Goal: Task Accomplishment & Management: Use online tool/utility

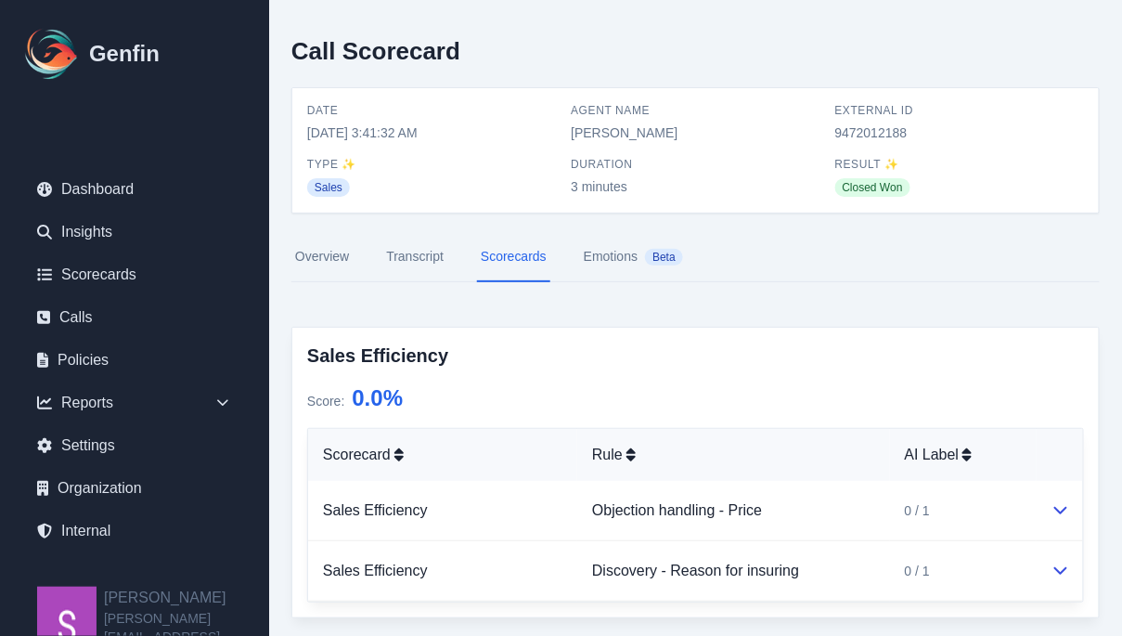
click at [406, 260] on link "Transcript" at bounding box center [414, 257] width 65 height 50
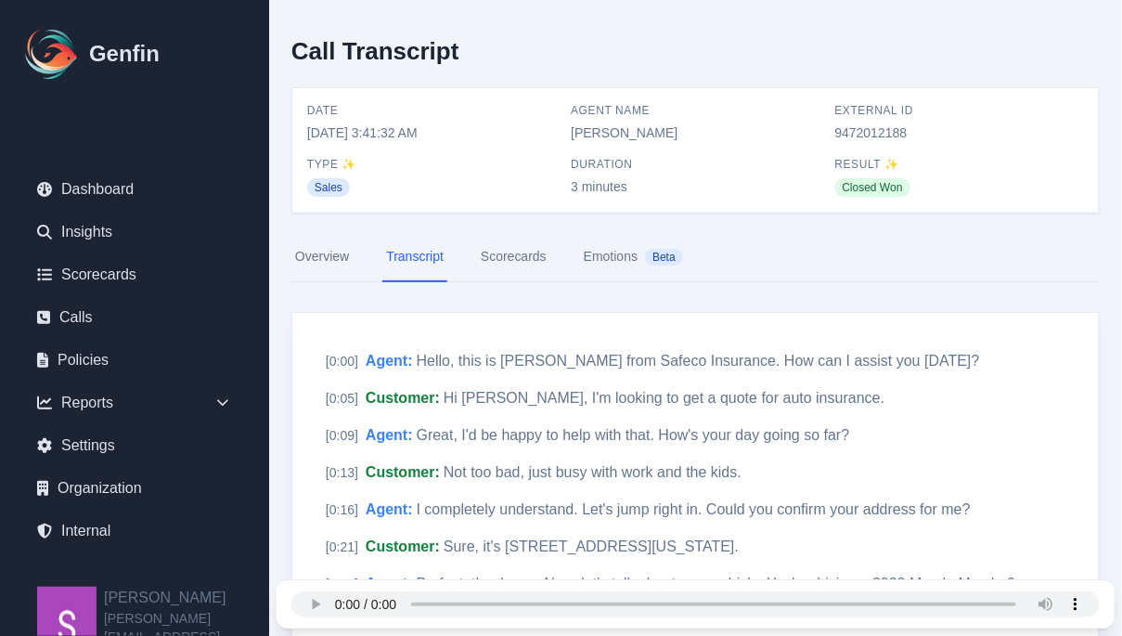
scroll to position [35, 0]
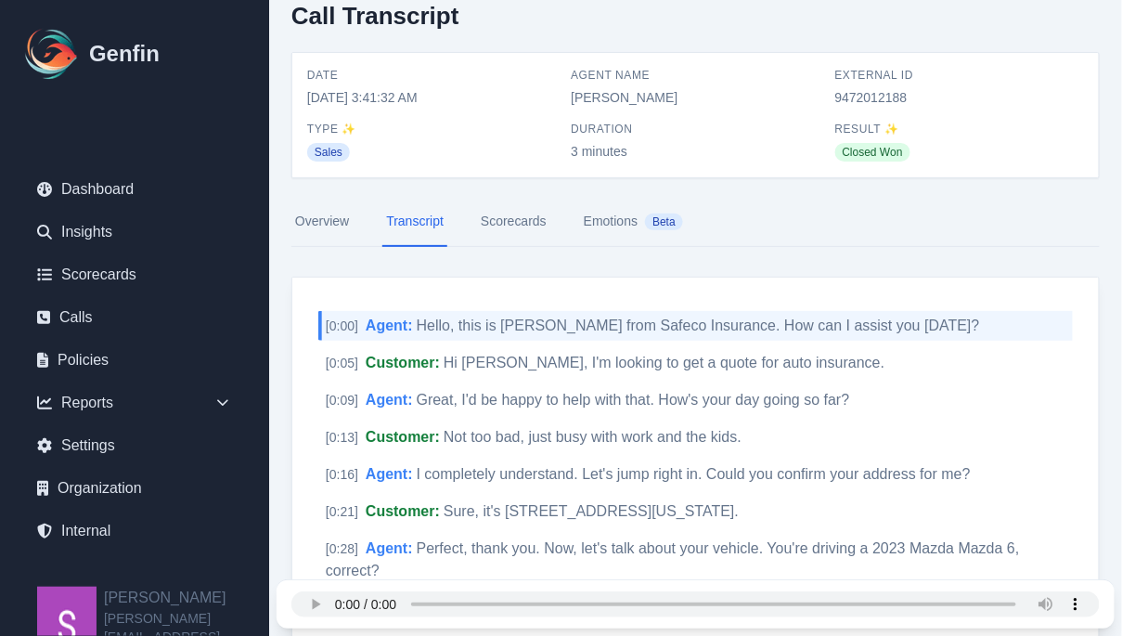
click at [509, 225] on link "Scorecards" at bounding box center [513, 222] width 73 height 50
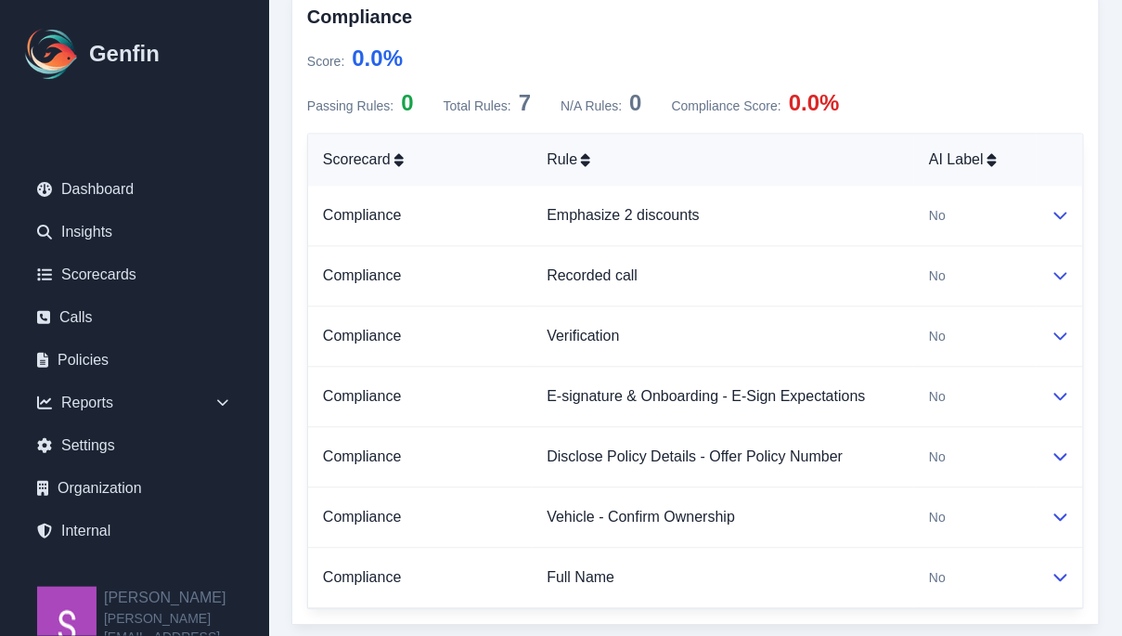
scroll to position [875, 0]
click at [1065, 515] on icon at bounding box center [1060, 518] width 13 height 7
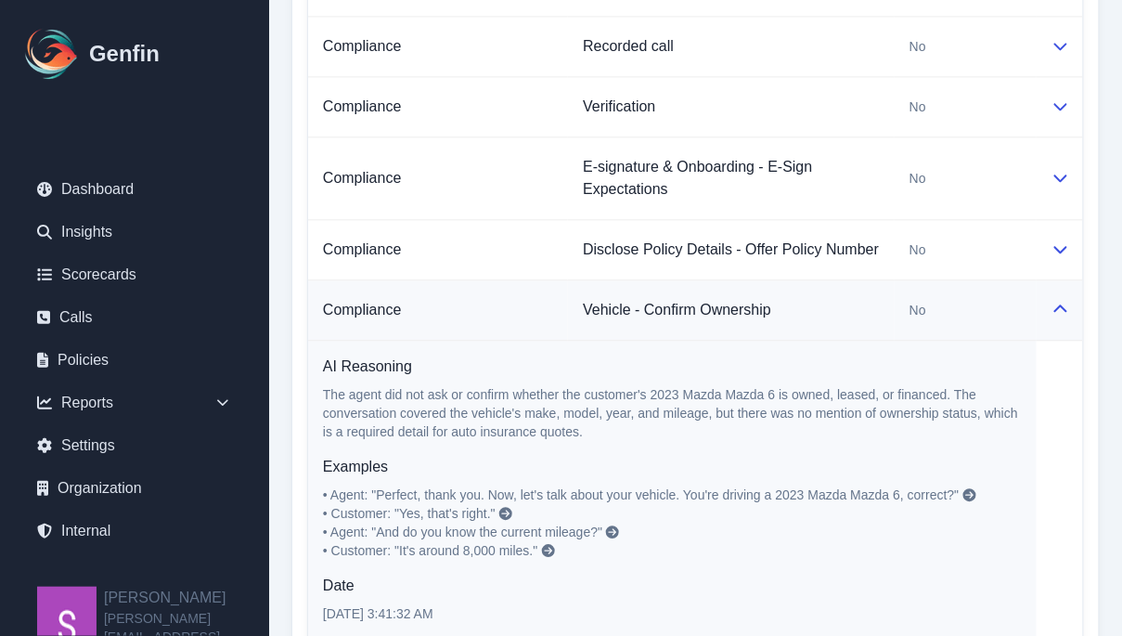
scroll to position [1136, 0]
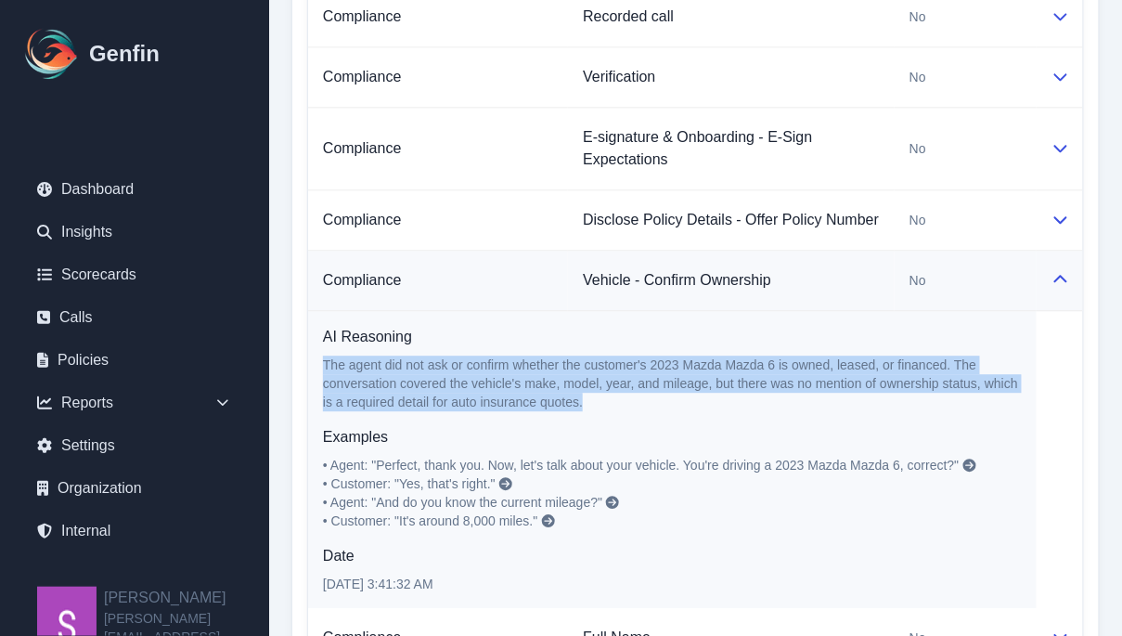
drag, startPoint x: 318, startPoint y: 356, endPoint x: 586, endPoint y: 395, distance: 271.0
click at [586, 395] on td "AI Reasoning The agent did not ask or confirm whether the customer's 2023 Mazda…" at bounding box center [672, 460] width 728 height 298
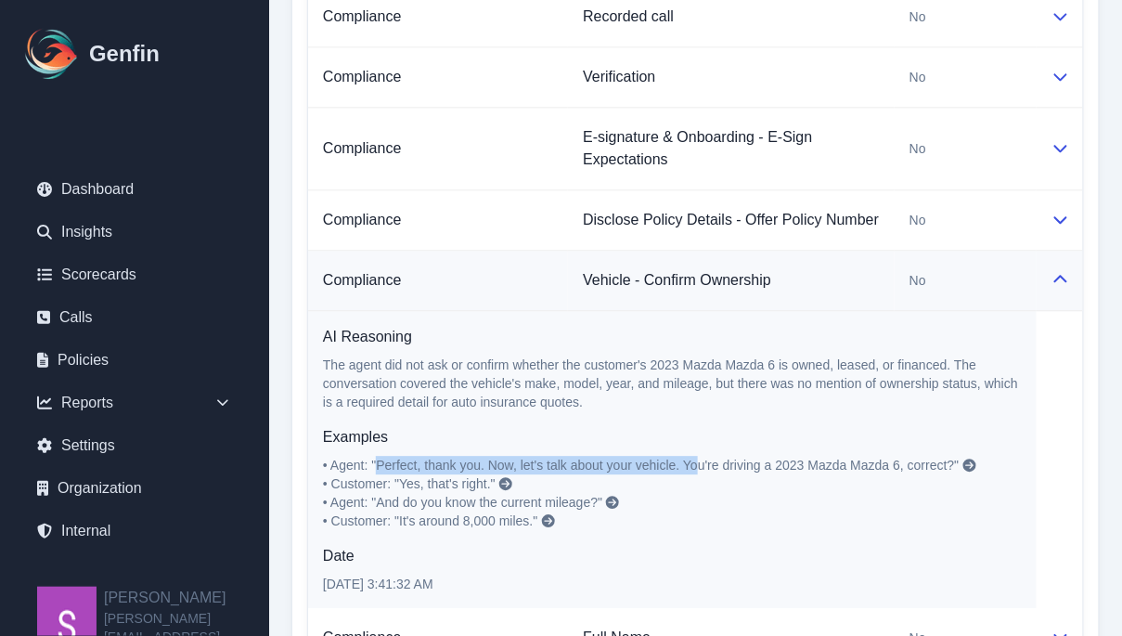
drag, startPoint x: 378, startPoint y: 460, endPoint x: 690, endPoint y: 461, distance: 312.7
click at [690, 461] on span "• Agent: "Perfect, thank you. Now, let's talk about your vehicle. You're drivin…" at bounding box center [641, 464] width 637 height 15
click at [675, 279] on link "Vehicle - Confirm Ownership" at bounding box center [677, 280] width 188 height 16
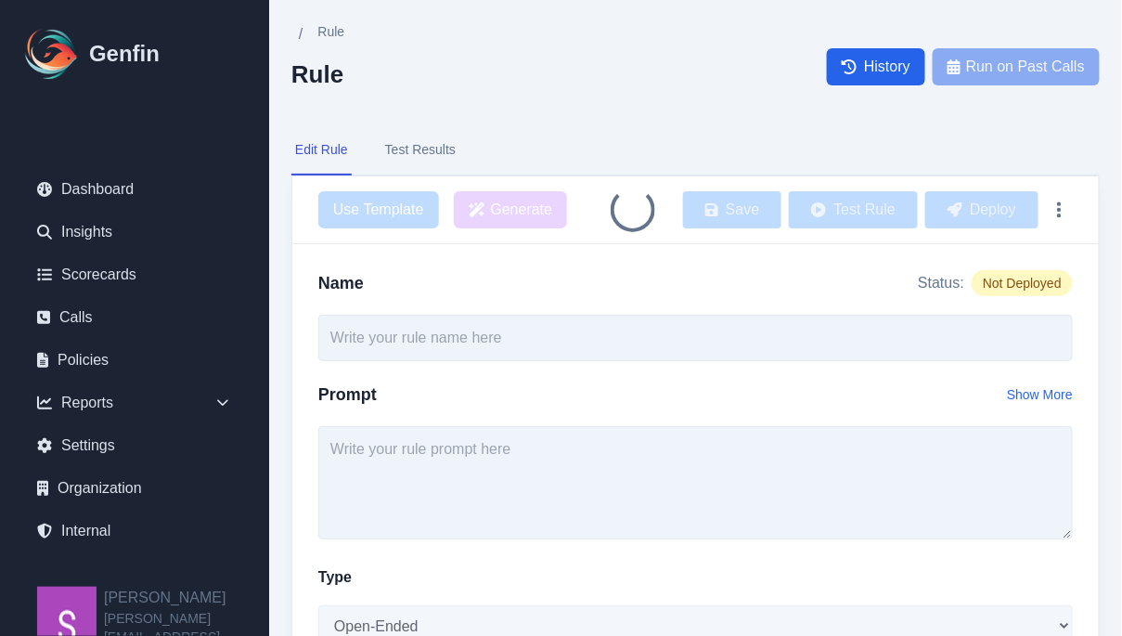
type input "Vehicle - Confirm Ownership"
select select "Yes/No"
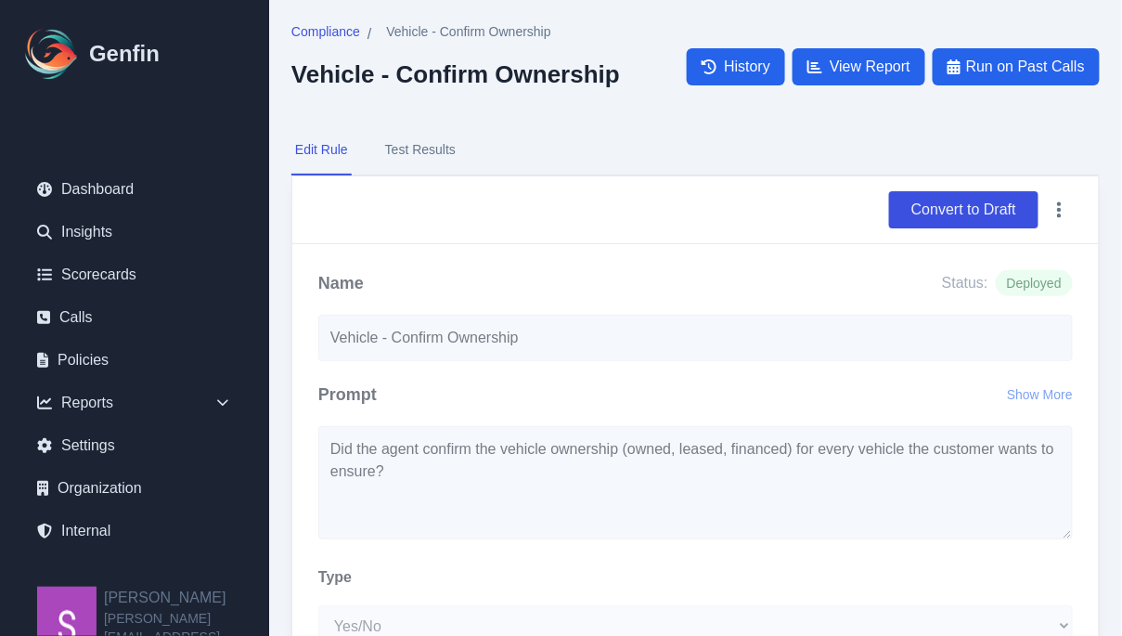
click at [414, 157] on button "Test Results" at bounding box center [420, 150] width 78 height 50
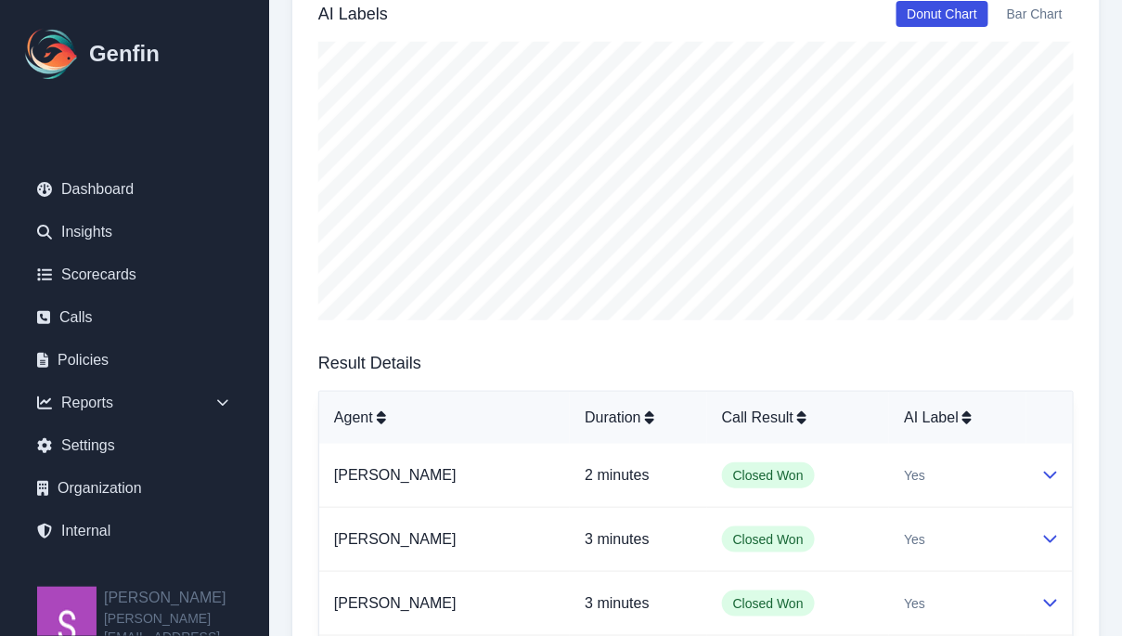
scroll to position [203, 0]
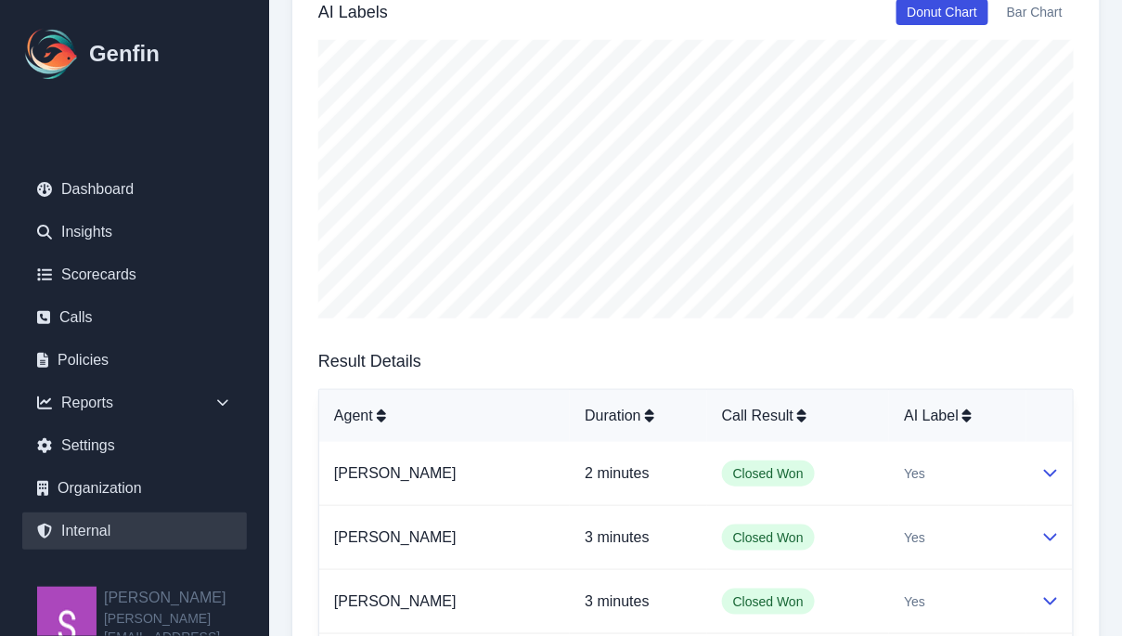
click at [151, 535] on link "Internal" at bounding box center [134, 530] width 225 height 37
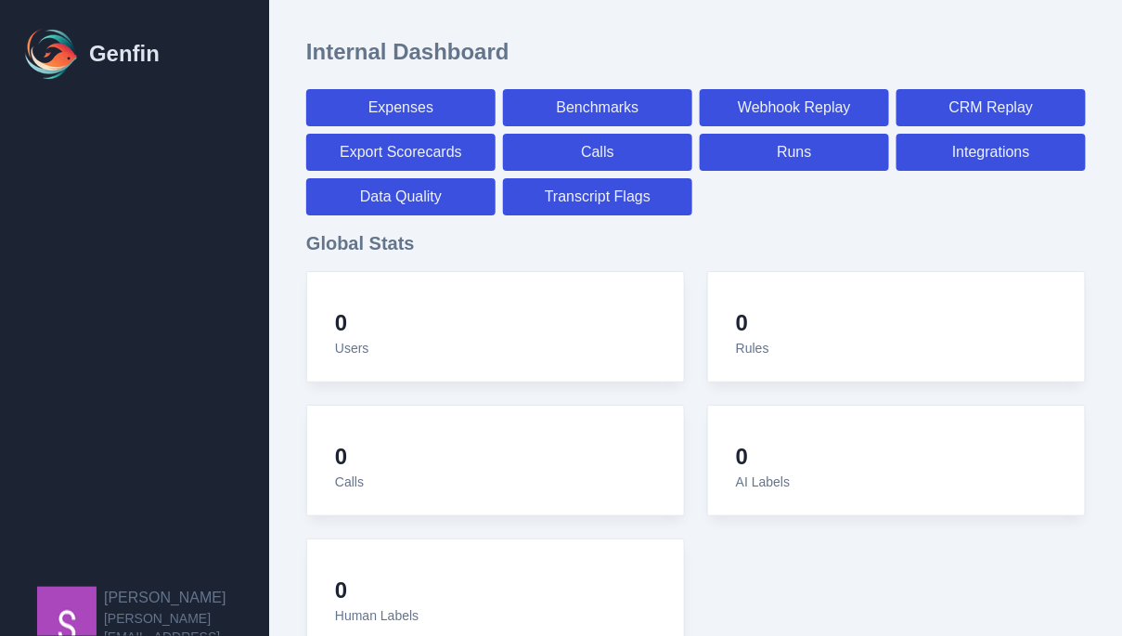
select select "paid"
select select "7"
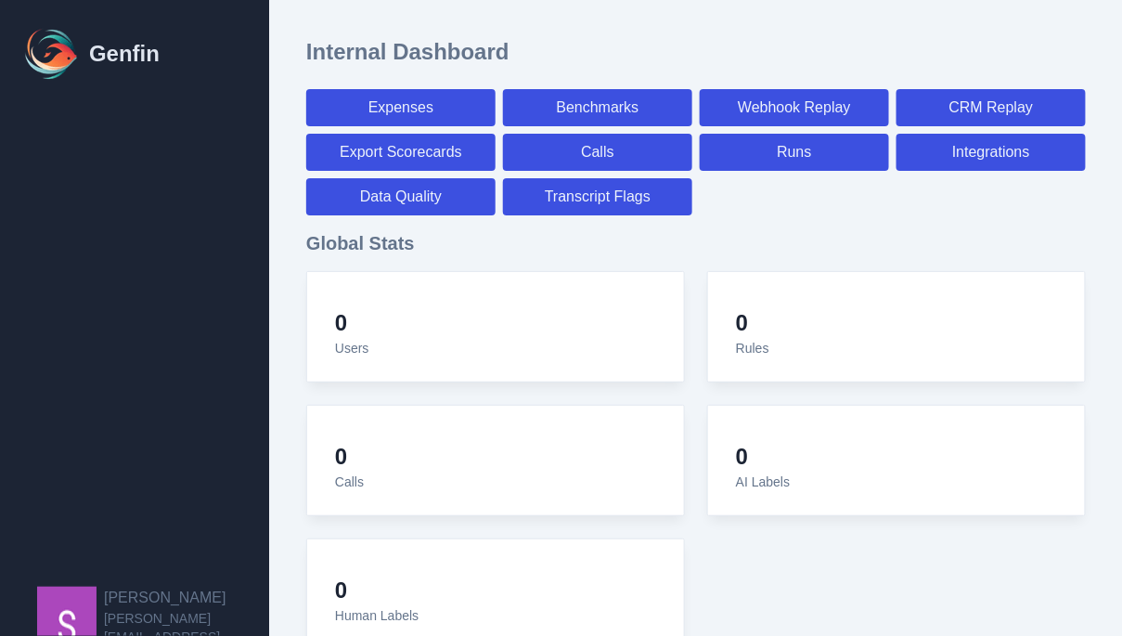
select select "paid"
select select "7"
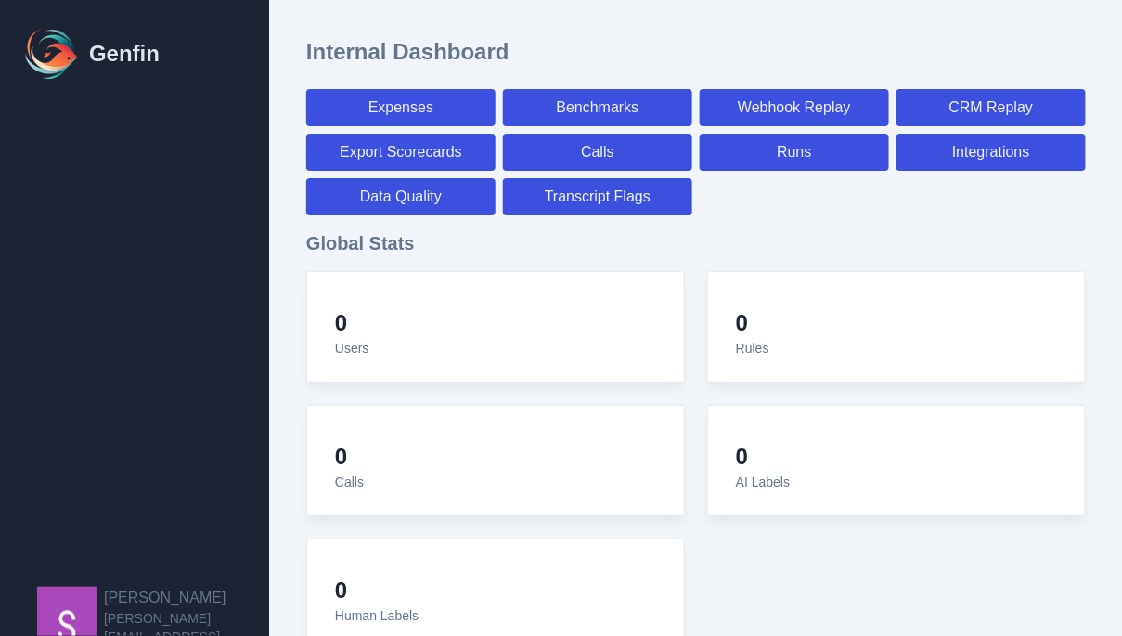
select select "7"
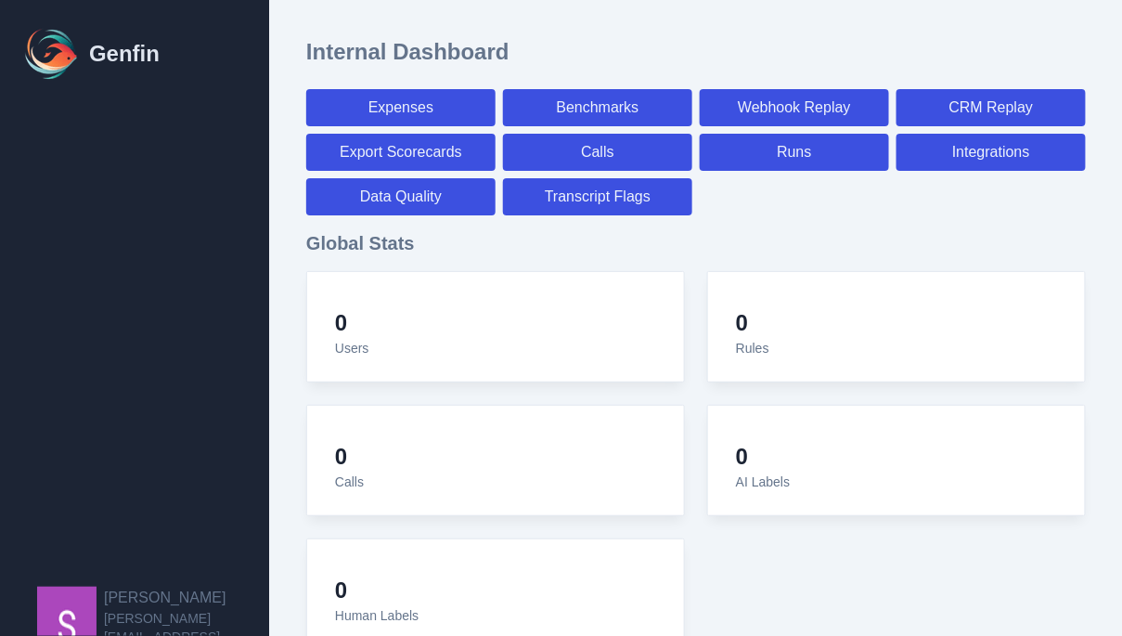
select select "7"
select select "paid"
select select "7"
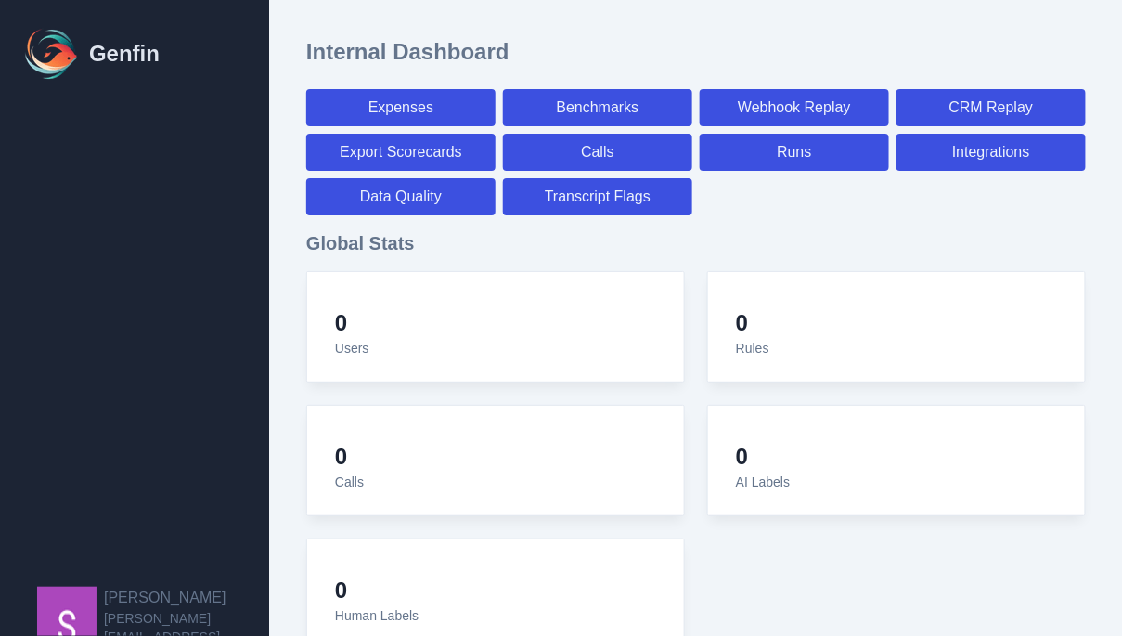
select select "7"
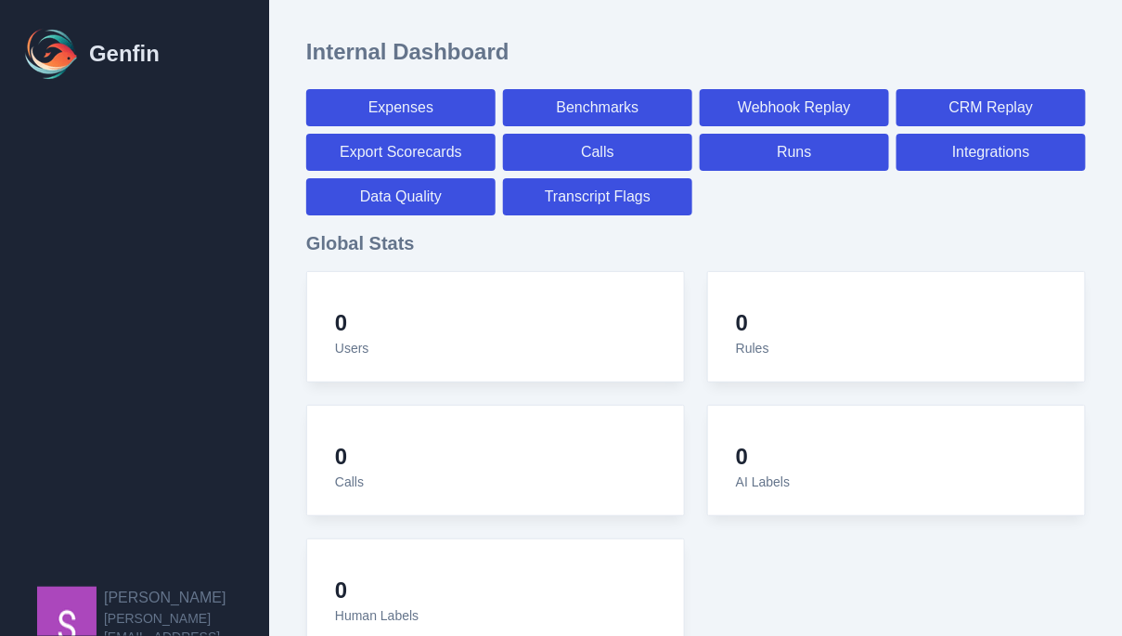
select select "7"
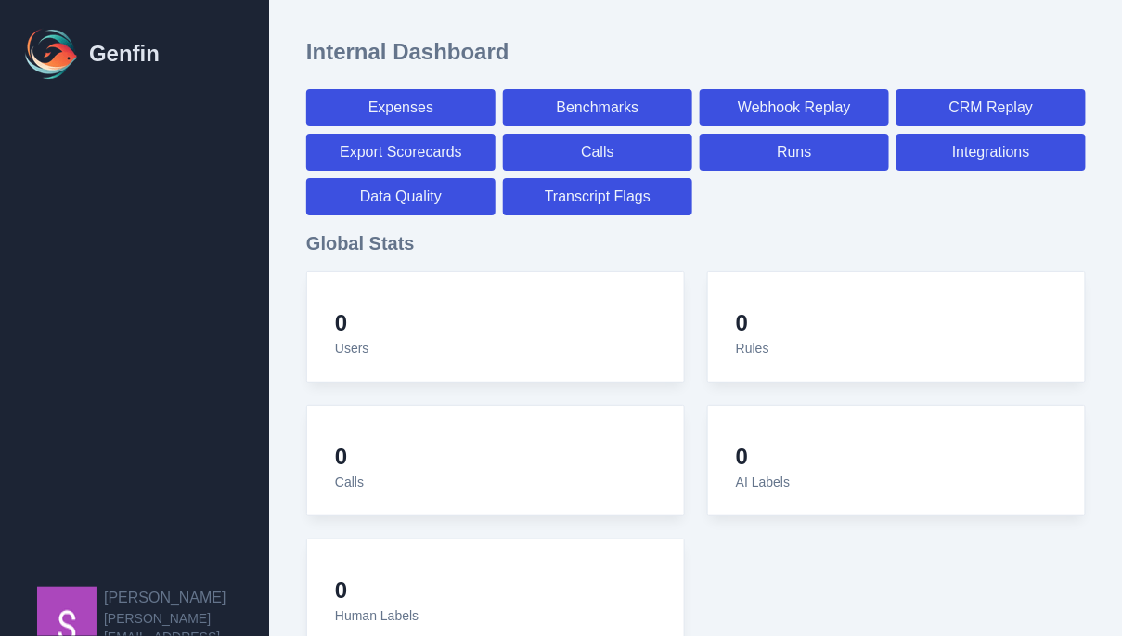
select select "7"
select select "paid"
select select "7"
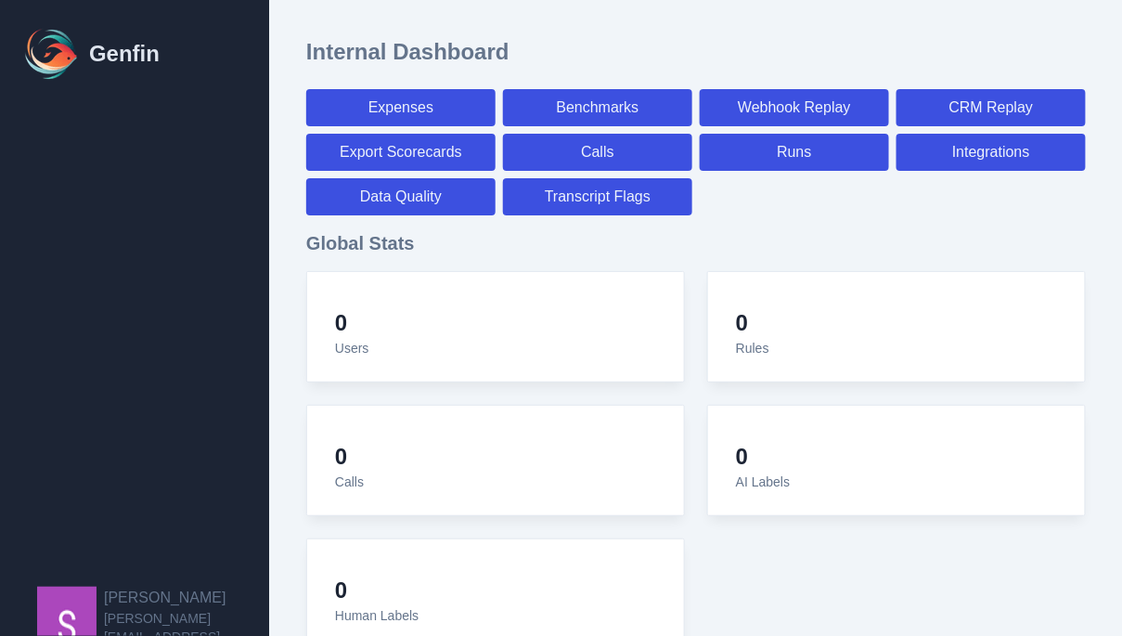
select select "paid"
select select "7"
select select "paid"
select select "7"
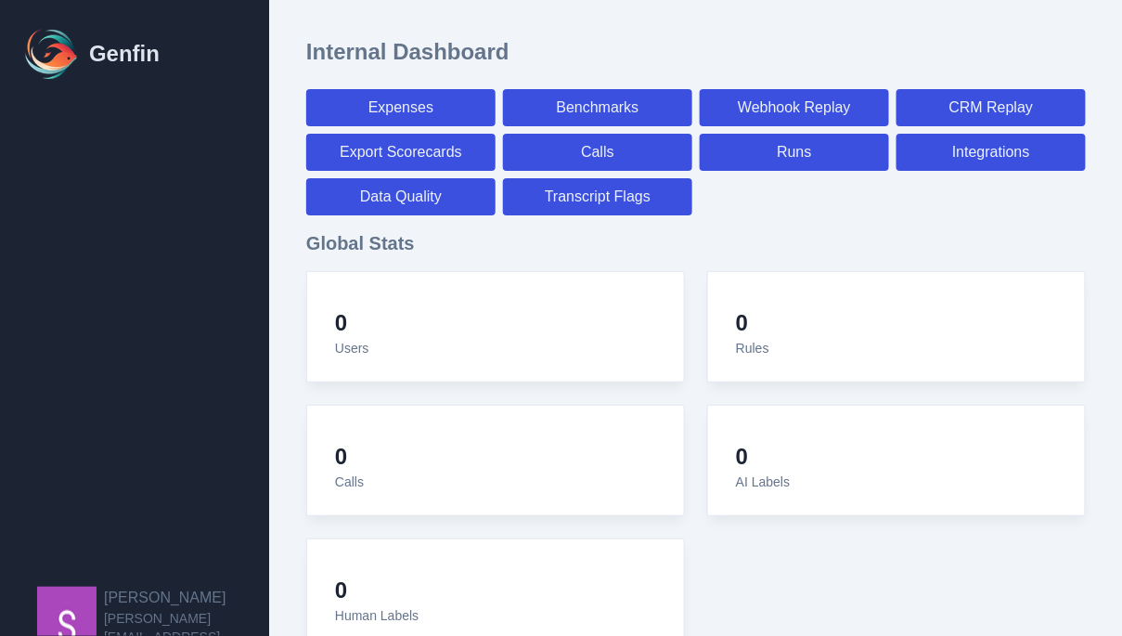
select select "7"
select select "paid"
select select "7"
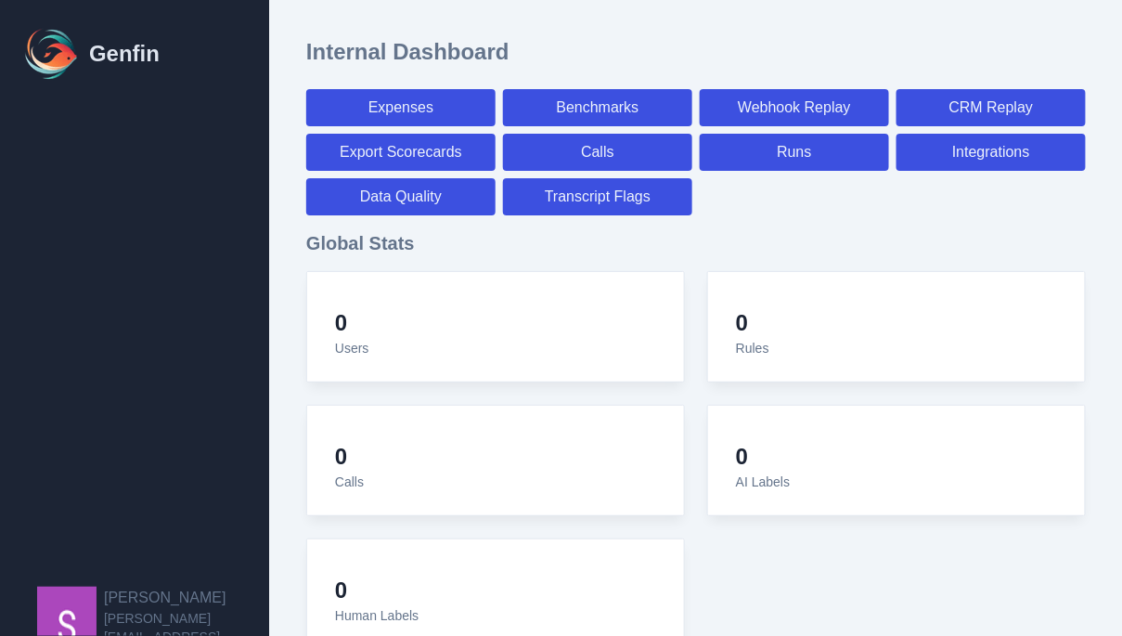
select select "paid"
select select "7"
select select "paid"
select select "7"
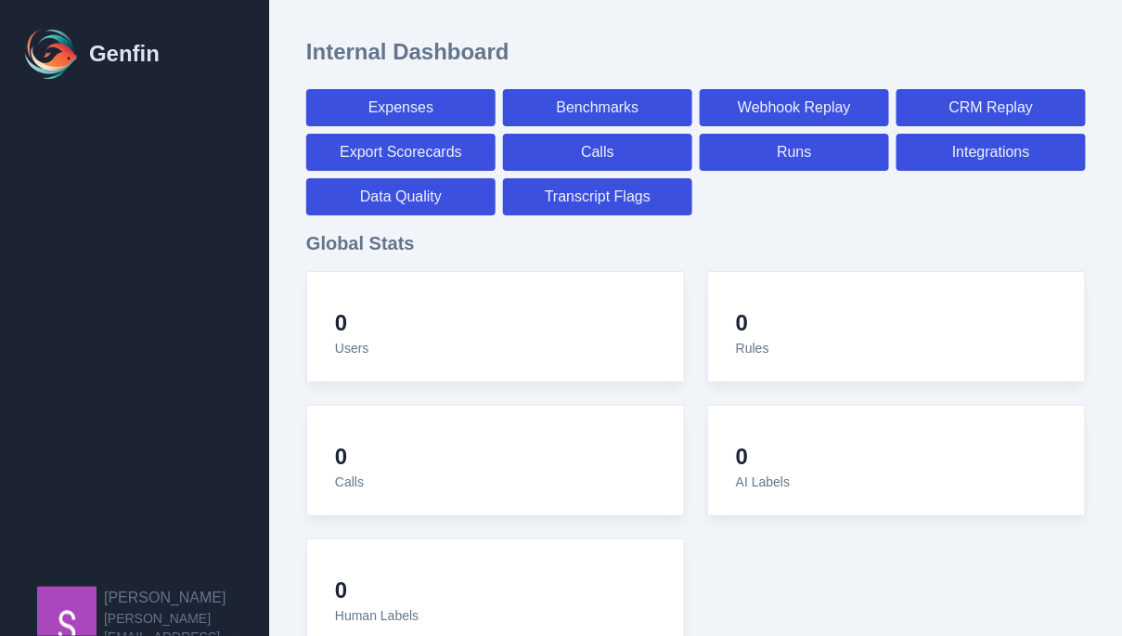
select select "7"
select select "paid"
select select "7"
select select "paid"
select select "7"
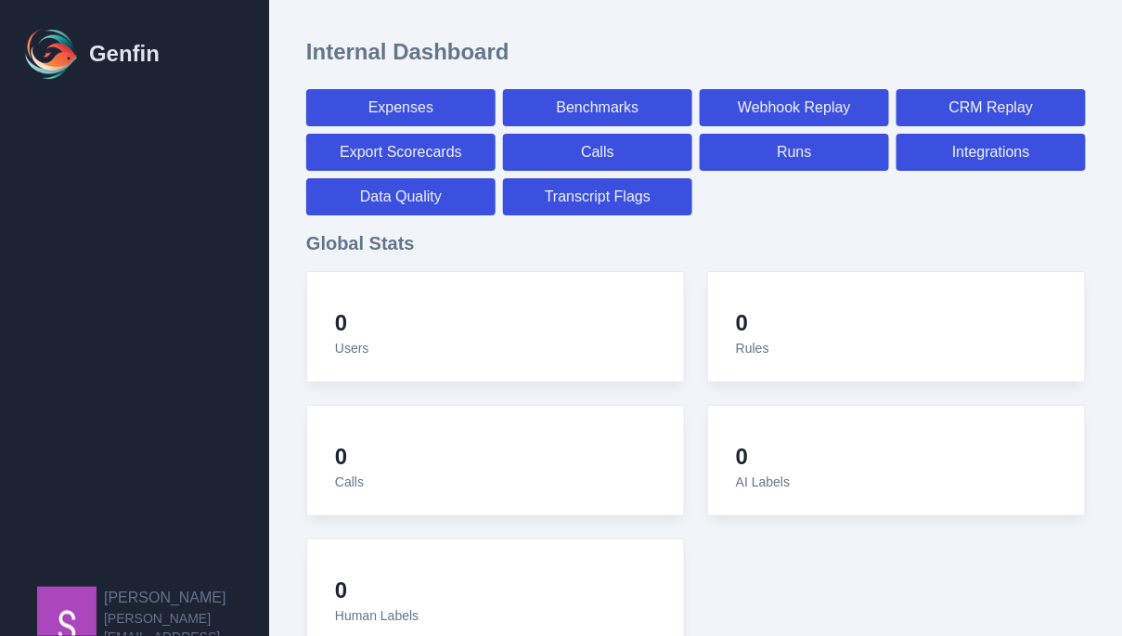
select select "7"
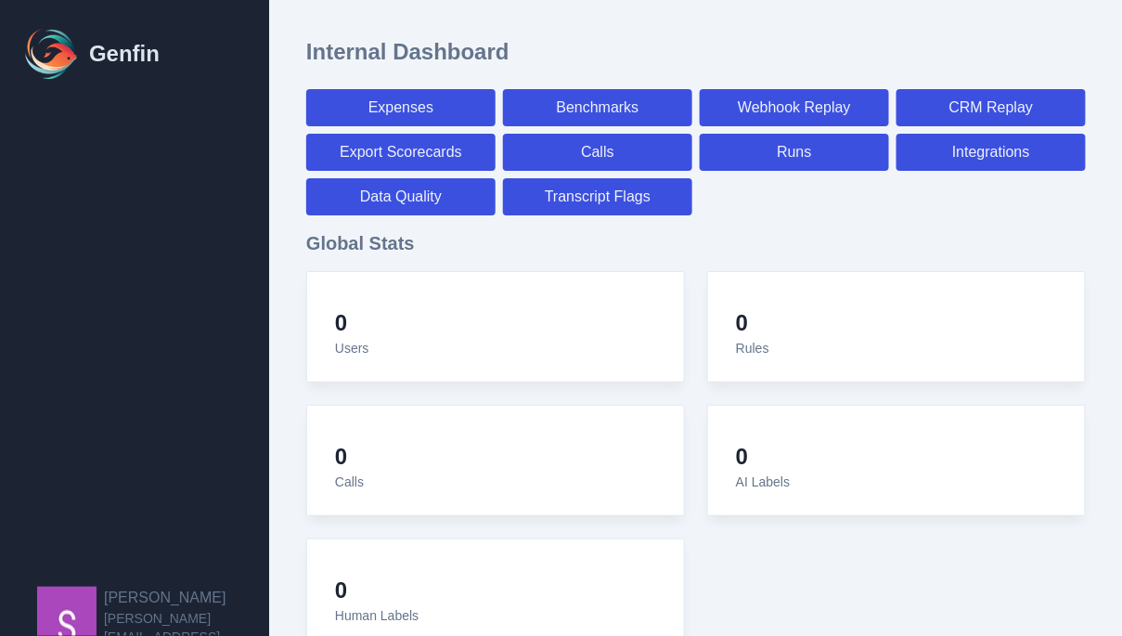
select select "paid"
select select "7"
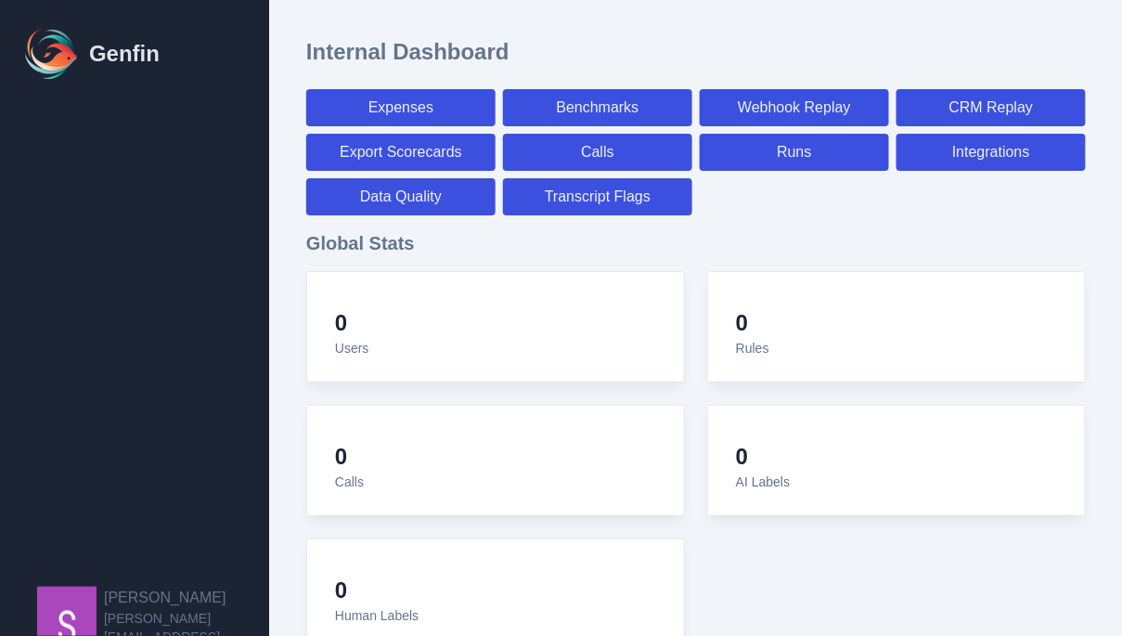
select select "paid"
select select "7"
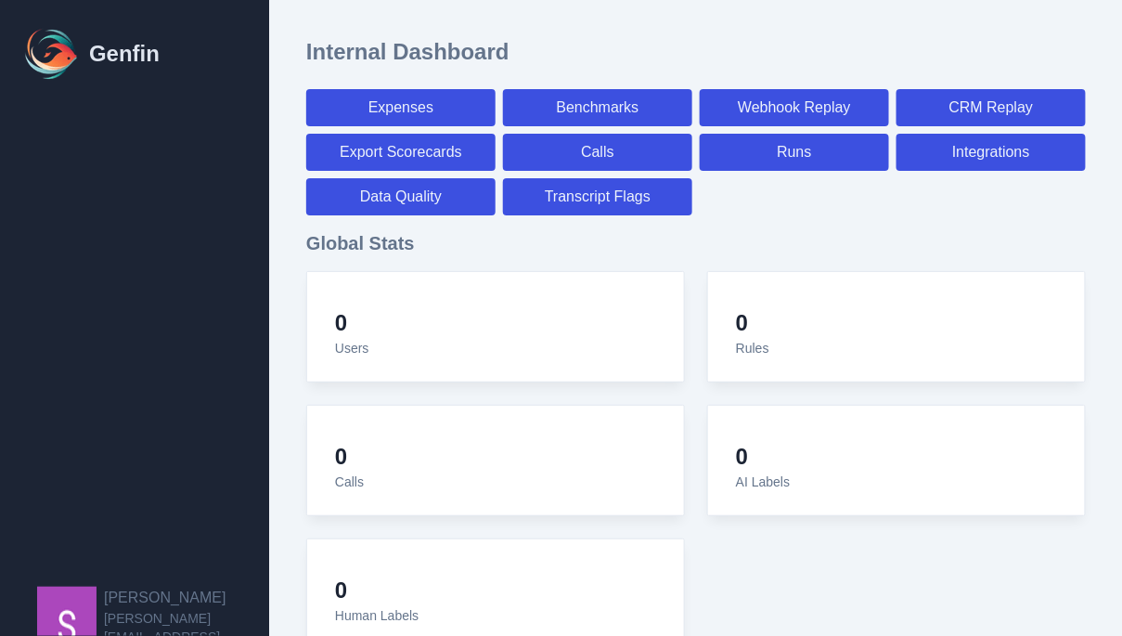
select select "7"
select select "paid"
select select "7"
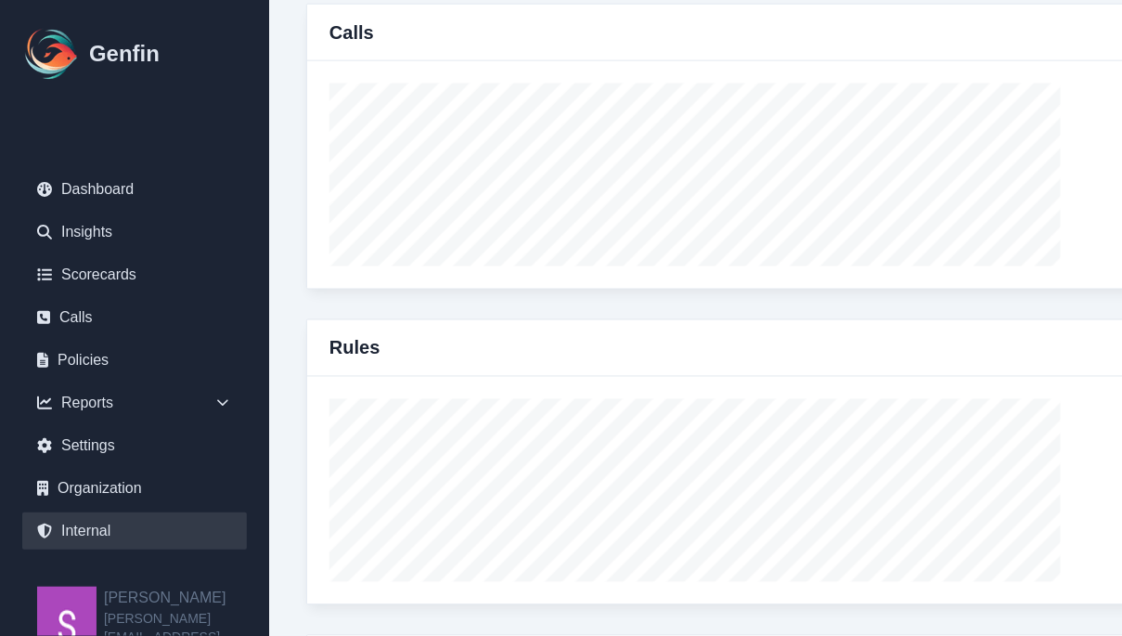
scroll to position [725, 0]
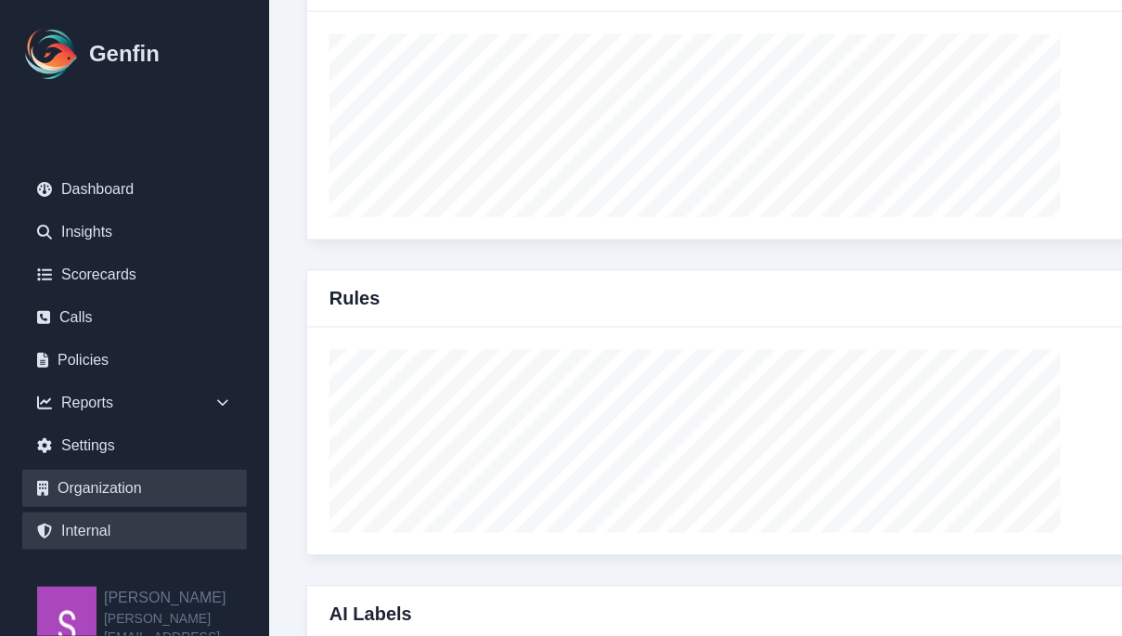
click at [110, 498] on link "Organization" at bounding box center [134, 488] width 225 height 37
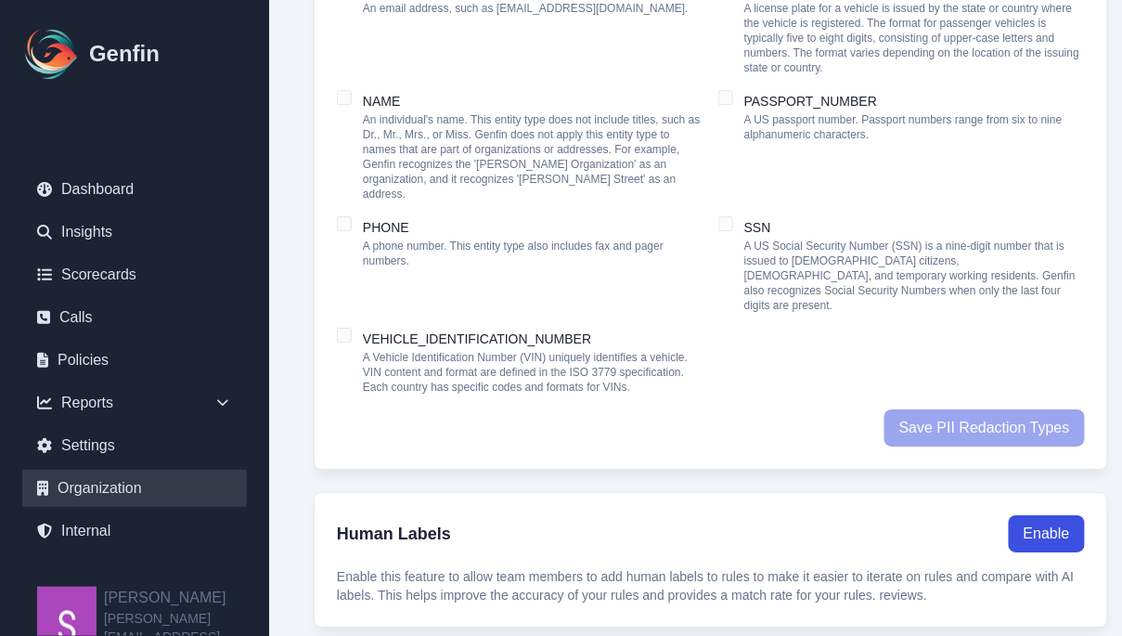
scroll to position [1510, 0]
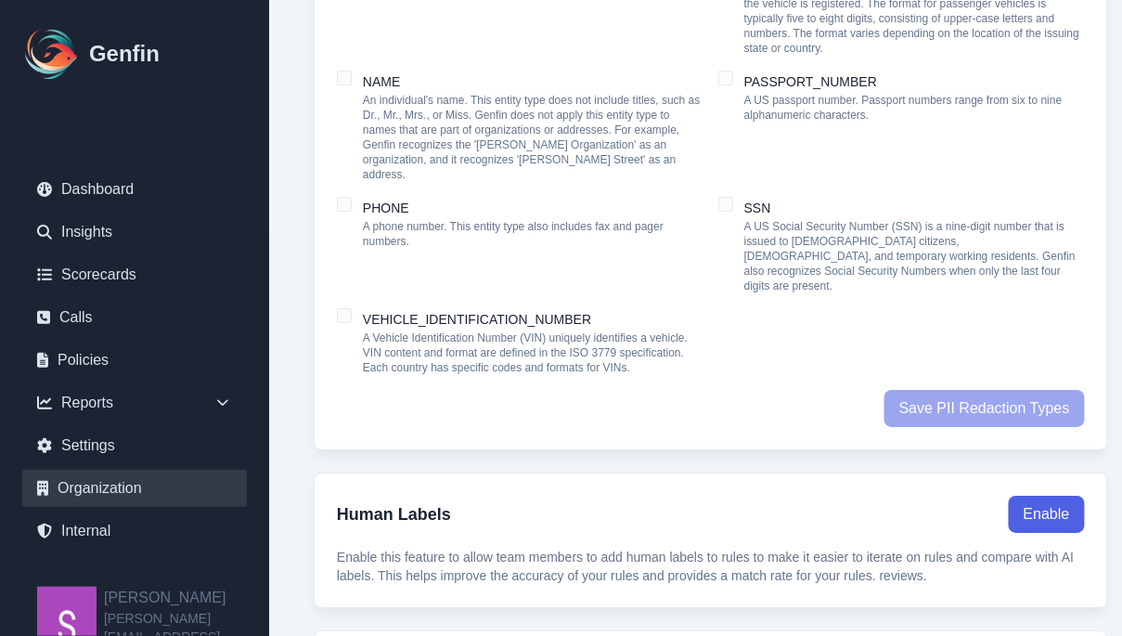
click at [1009, 496] on button "Enable" at bounding box center [1047, 514] width 76 height 37
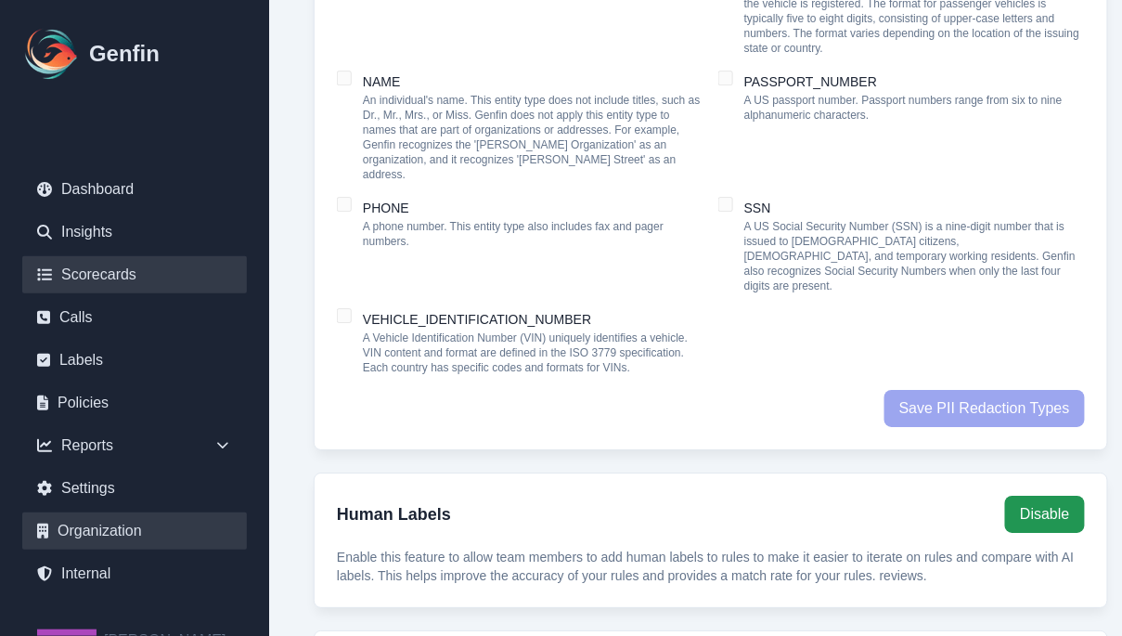
click at [153, 277] on link "Scorecards" at bounding box center [134, 274] width 225 height 37
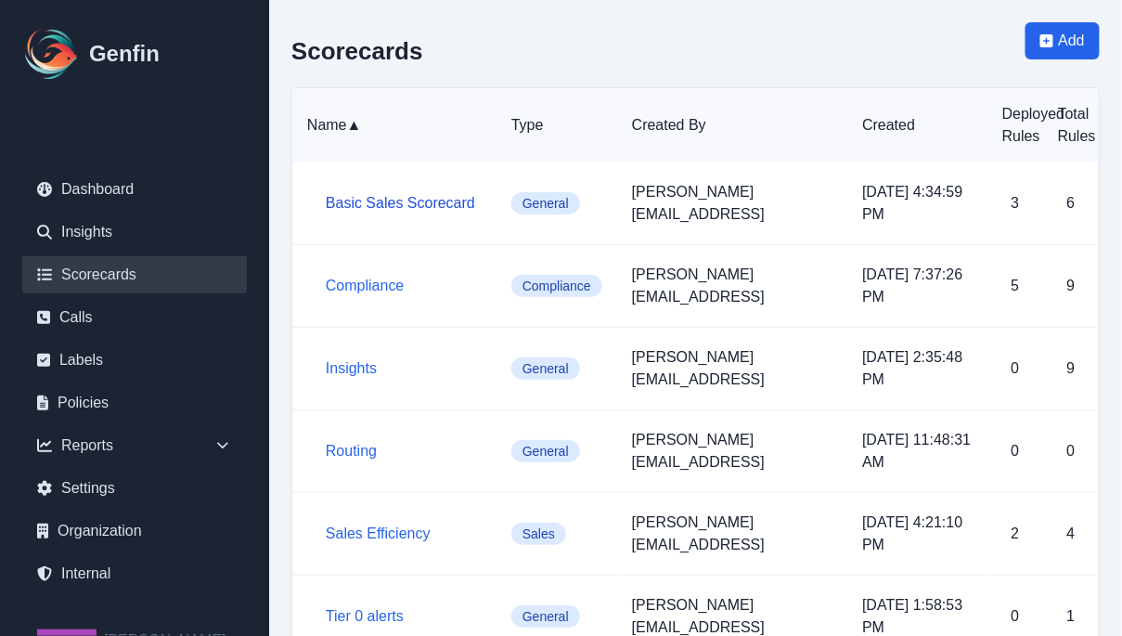
click at [396, 198] on link "Basic Sales Scorecard" at bounding box center [400, 203] width 149 height 16
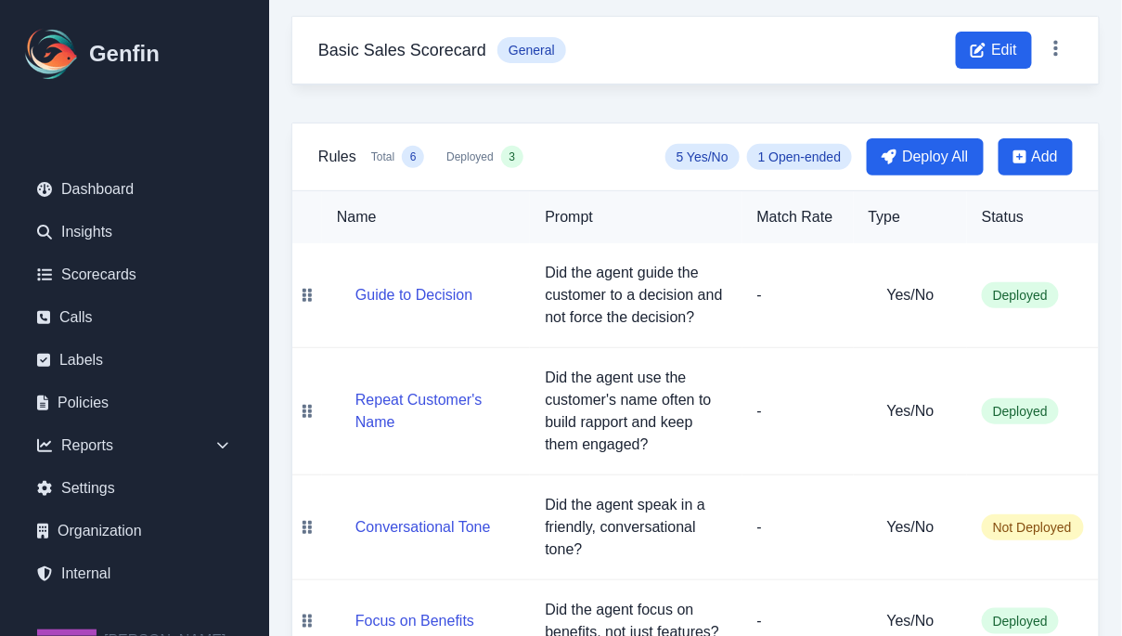
scroll to position [130, 0]
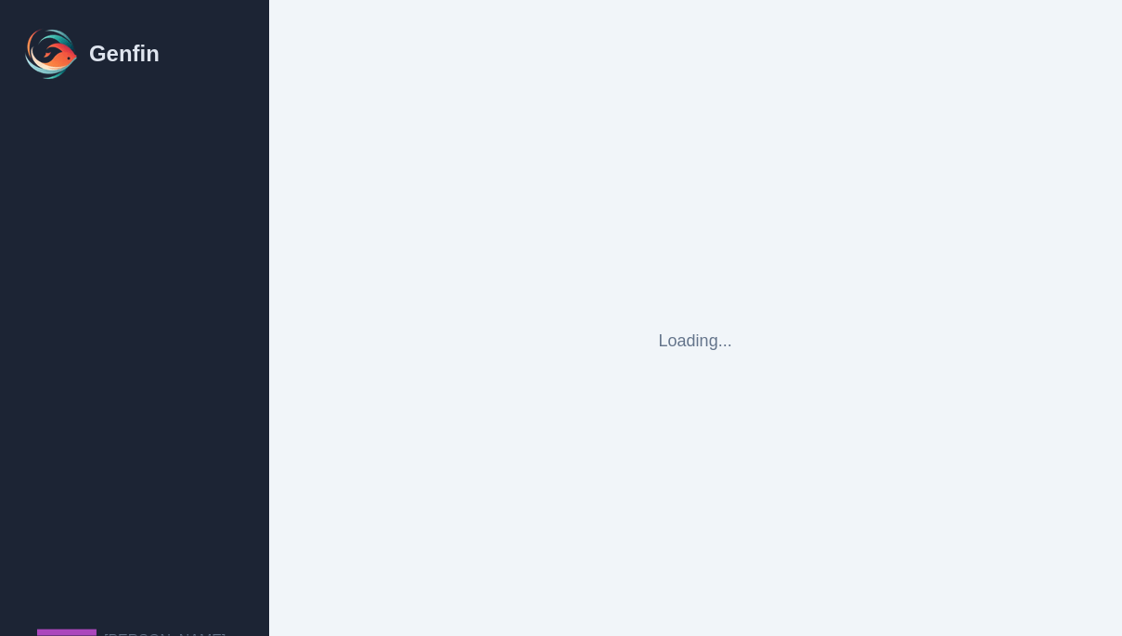
scroll to position [45, 0]
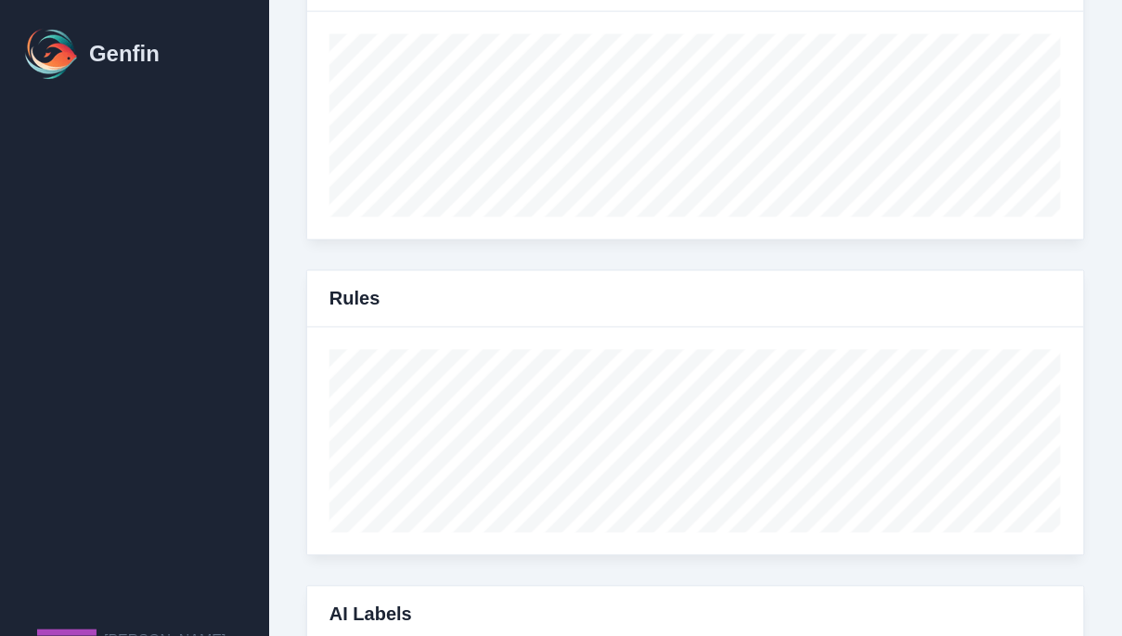
select select "paid"
select select "7"
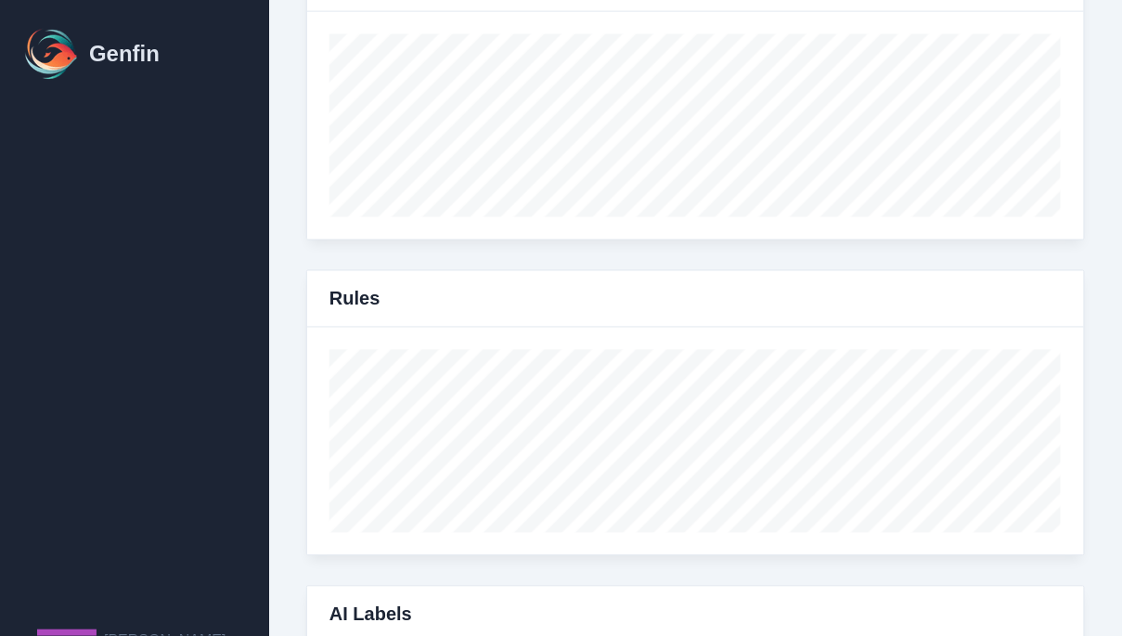
select select "paid"
select select "7"
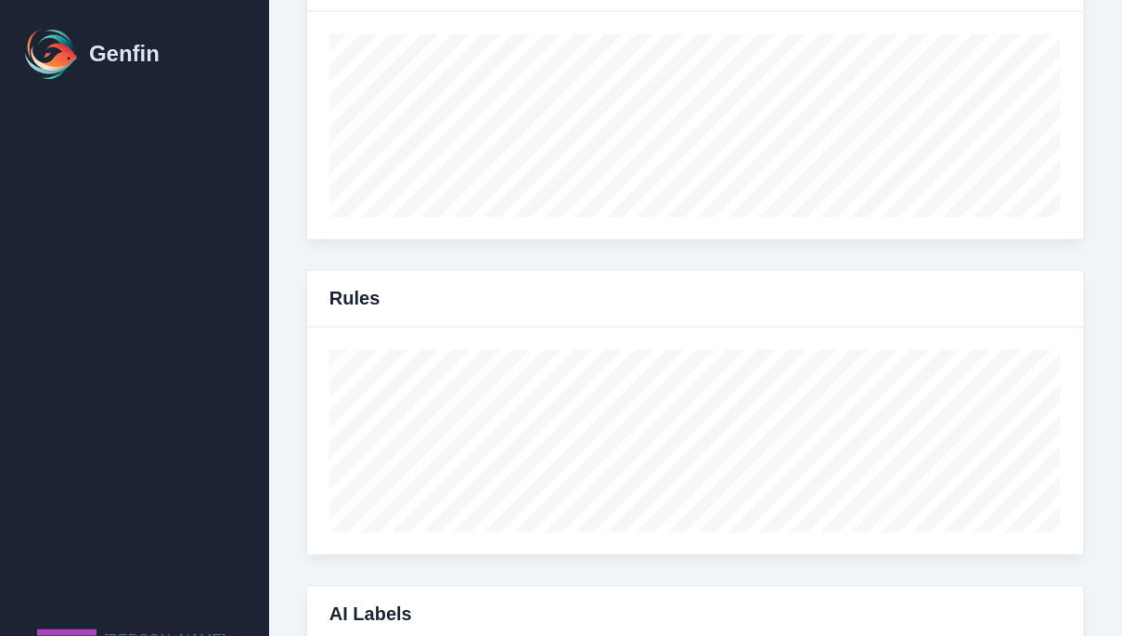
select select "7"
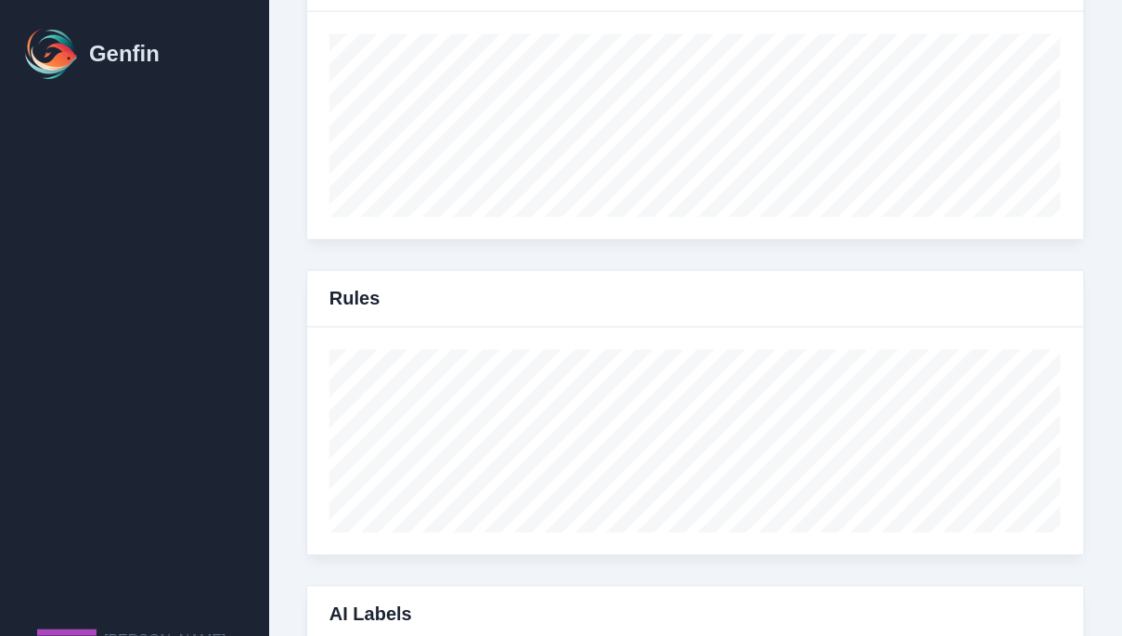
select select "7"
select select "paid"
select select "7"
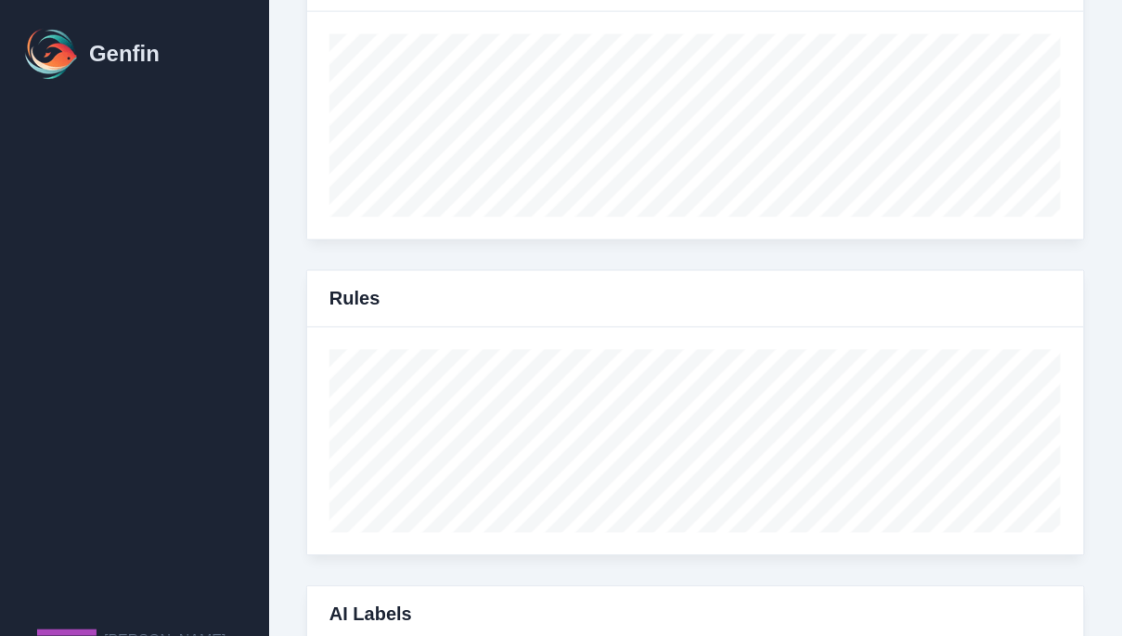
select select "7"
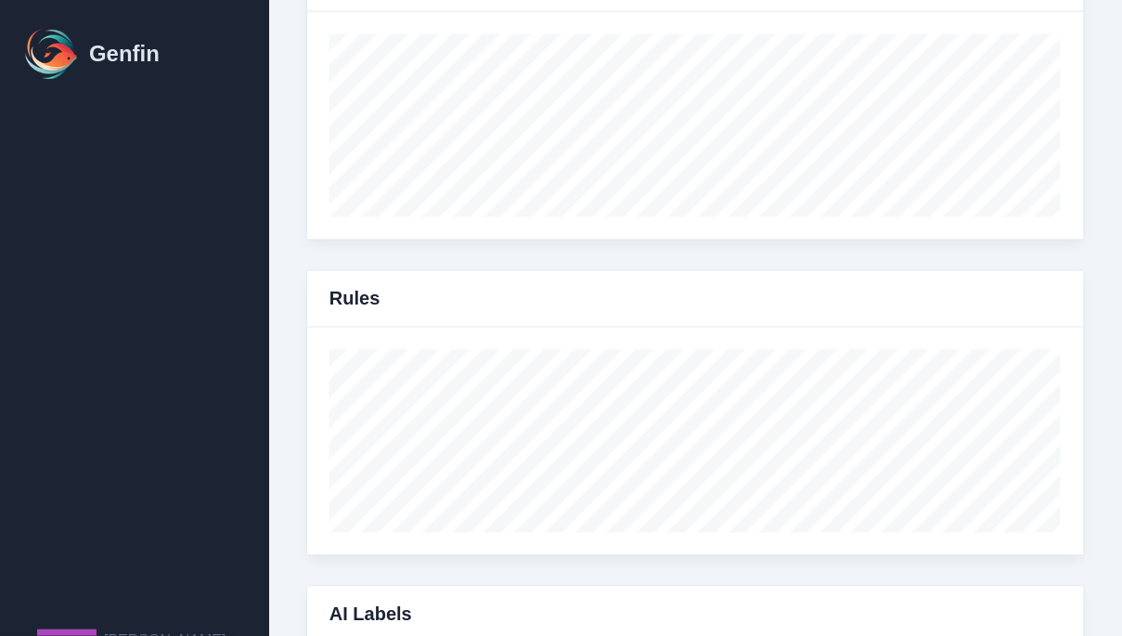
select select "7"
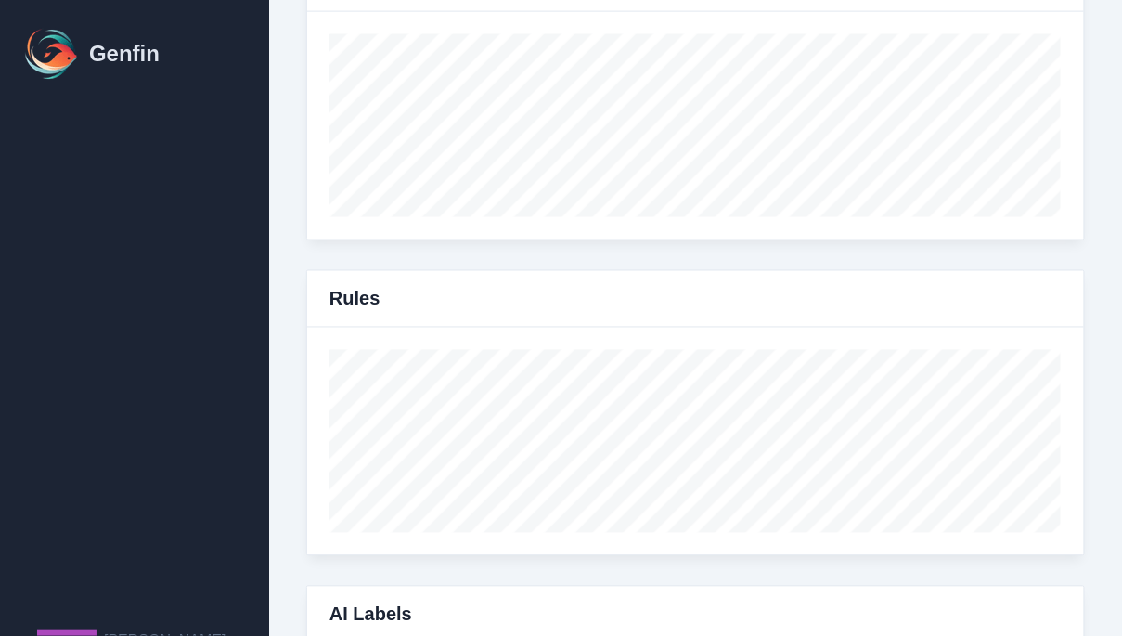
select select "7"
select select "paid"
select select "7"
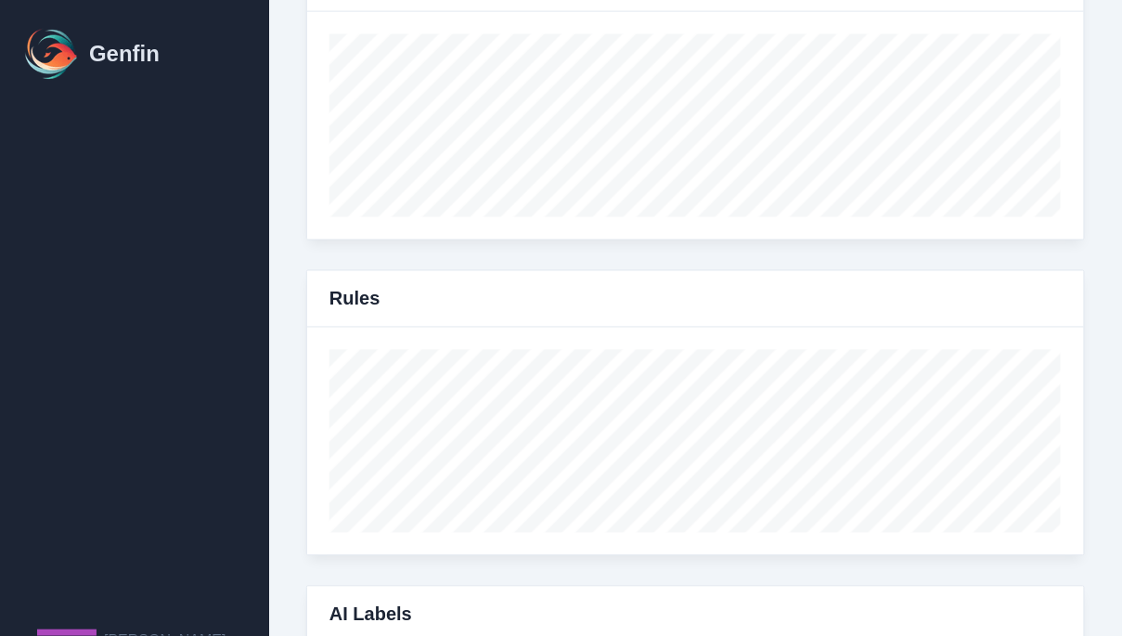
select select "paid"
select select "7"
select select "paid"
select select "7"
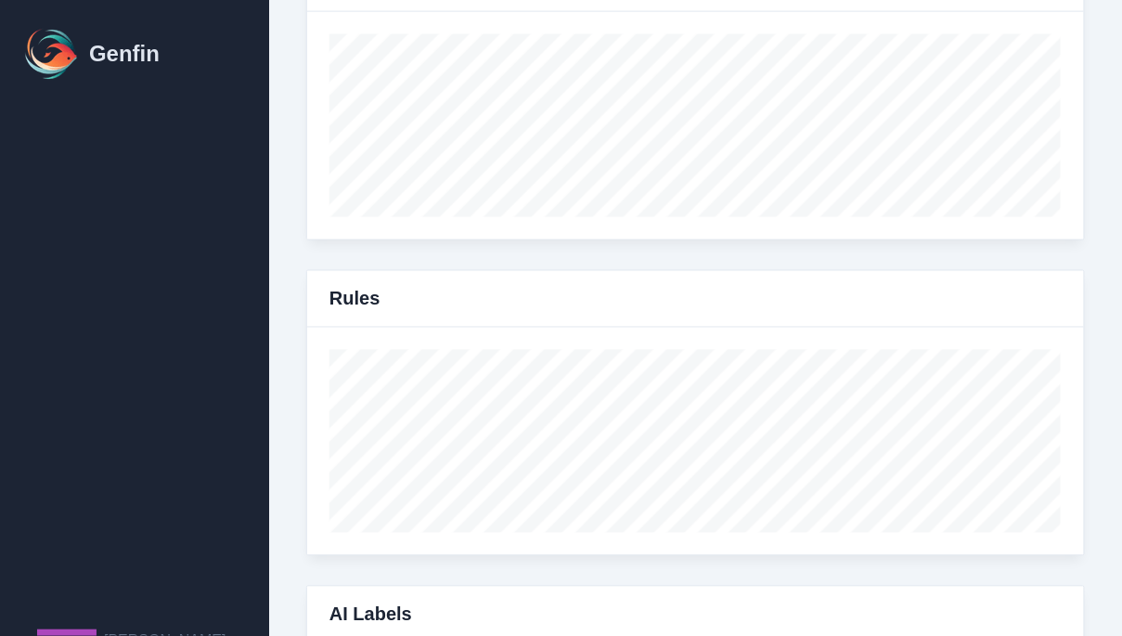
select select "7"
select select "paid"
select select "7"
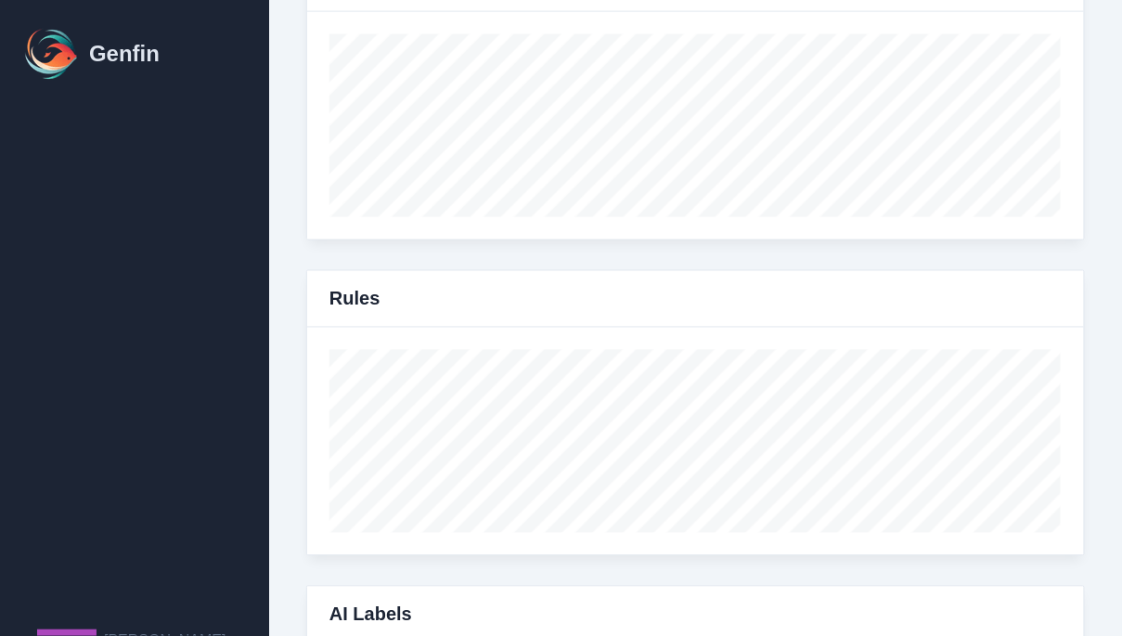
select select "paid"
select select "7"
select select "paid"
select select "7"
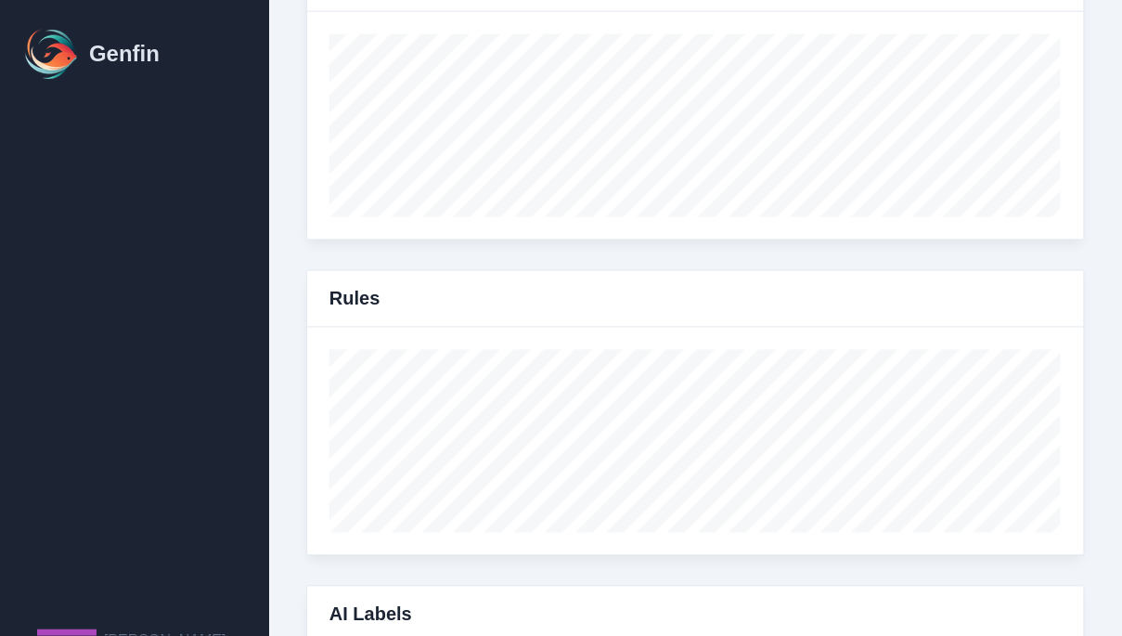
select select "7"
select select "paid"
select select "7"
select select "paid"
select select "7"
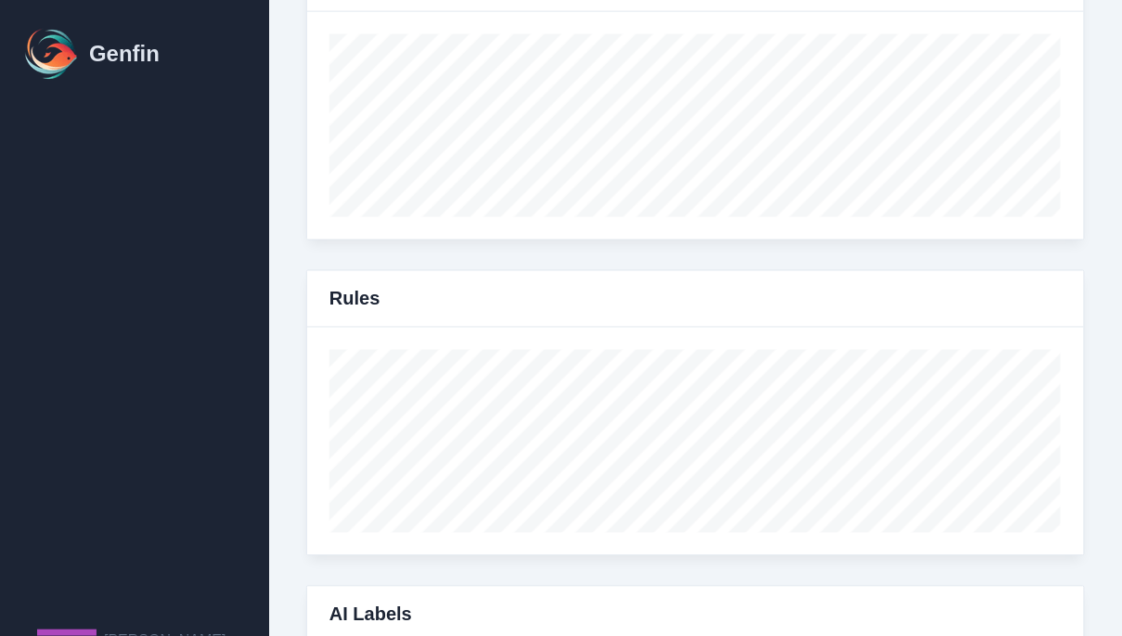
select select "7"
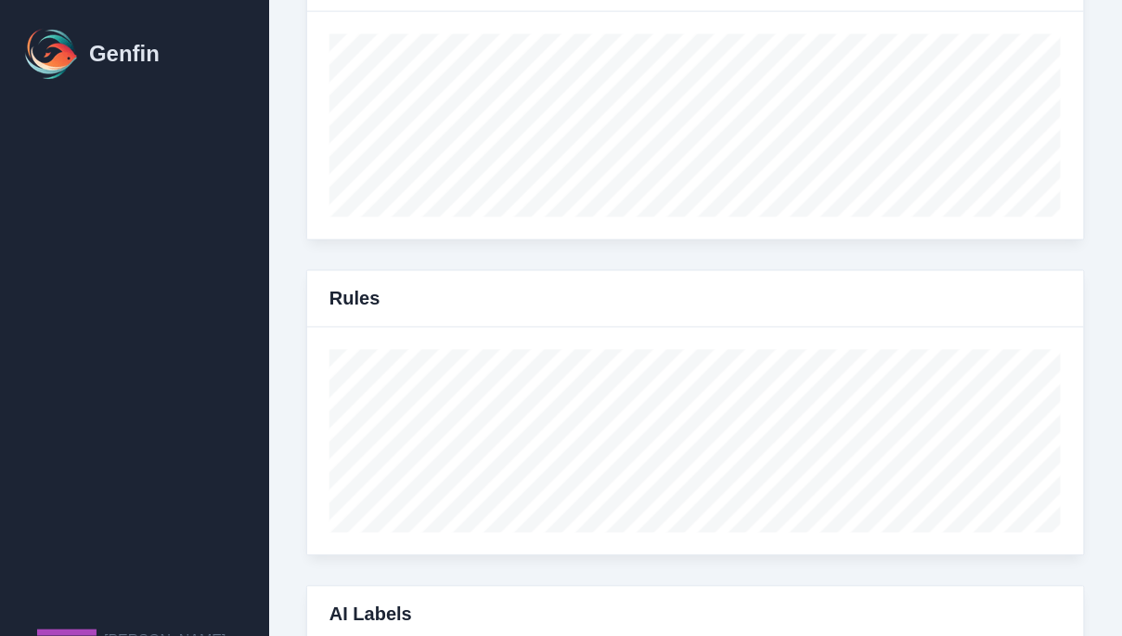
select select "paid"
select select "7"
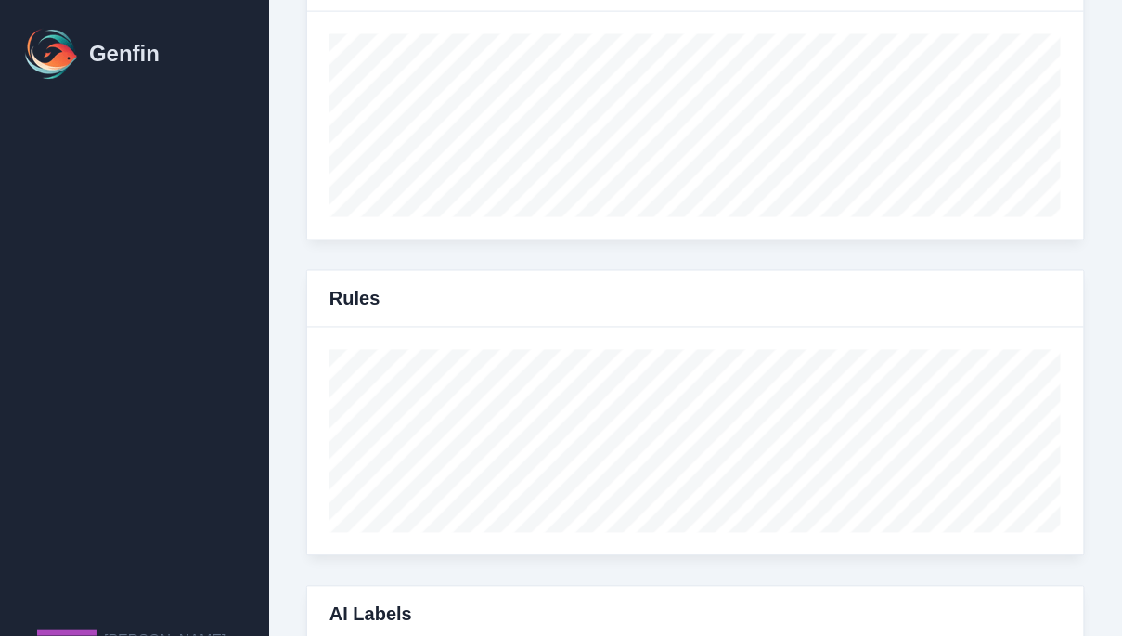
select select "paid"
select select "7"
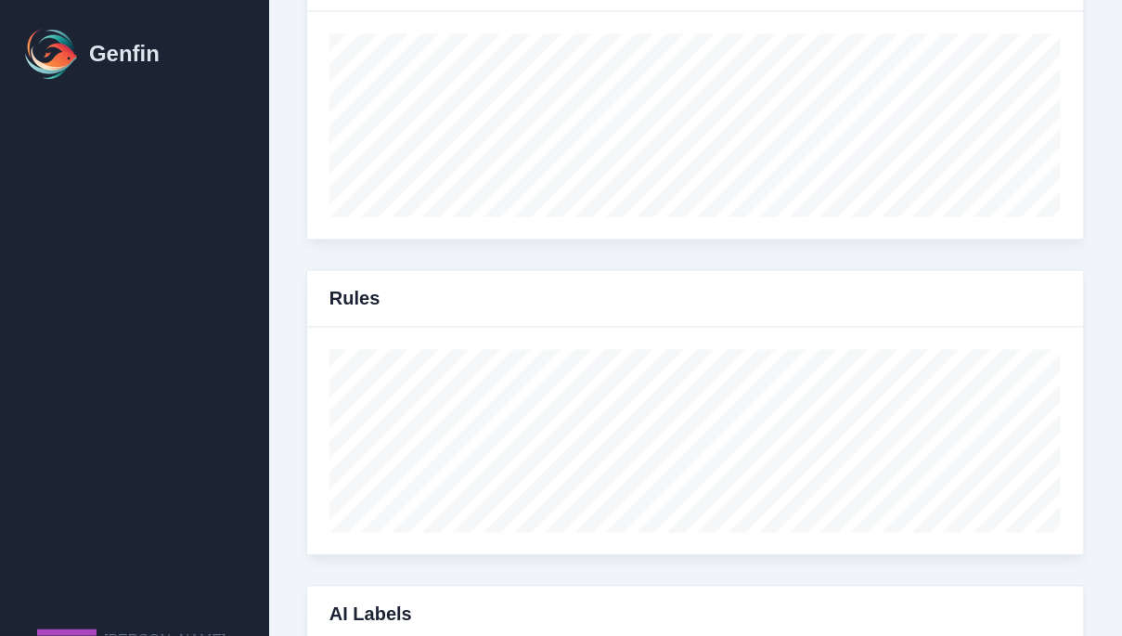
select select "7"
select select "paid"
select select "7"
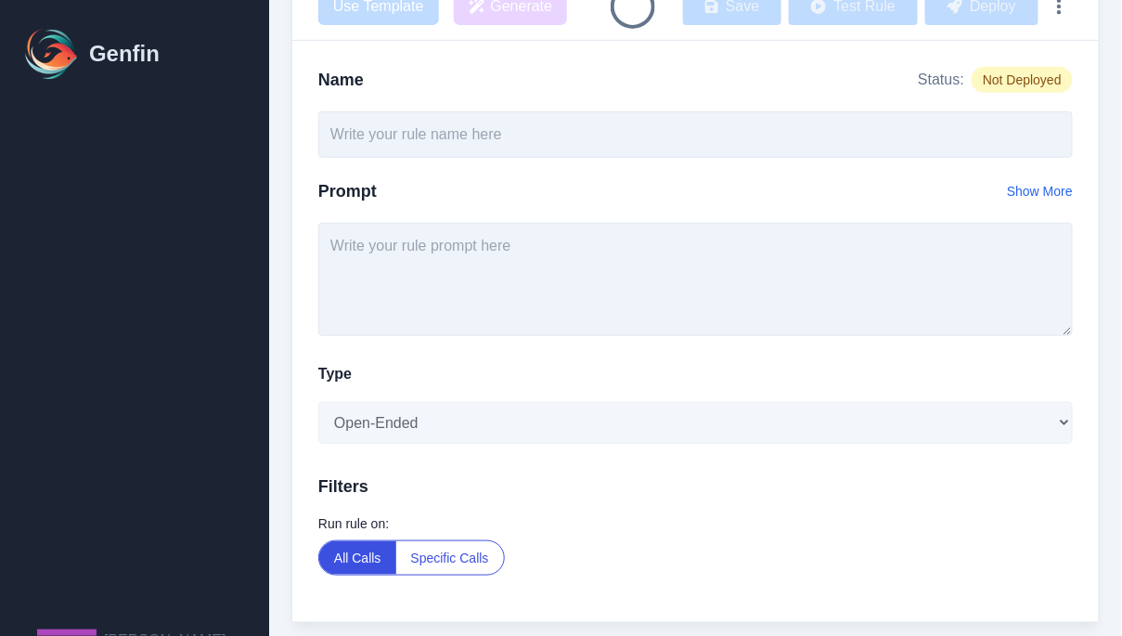
type input "Vehicle - Confirm Ownership"
type textarea "Did the agent confirm the vehicle ownership (owned, leased, financed) for every…"
select select "Yes/No"
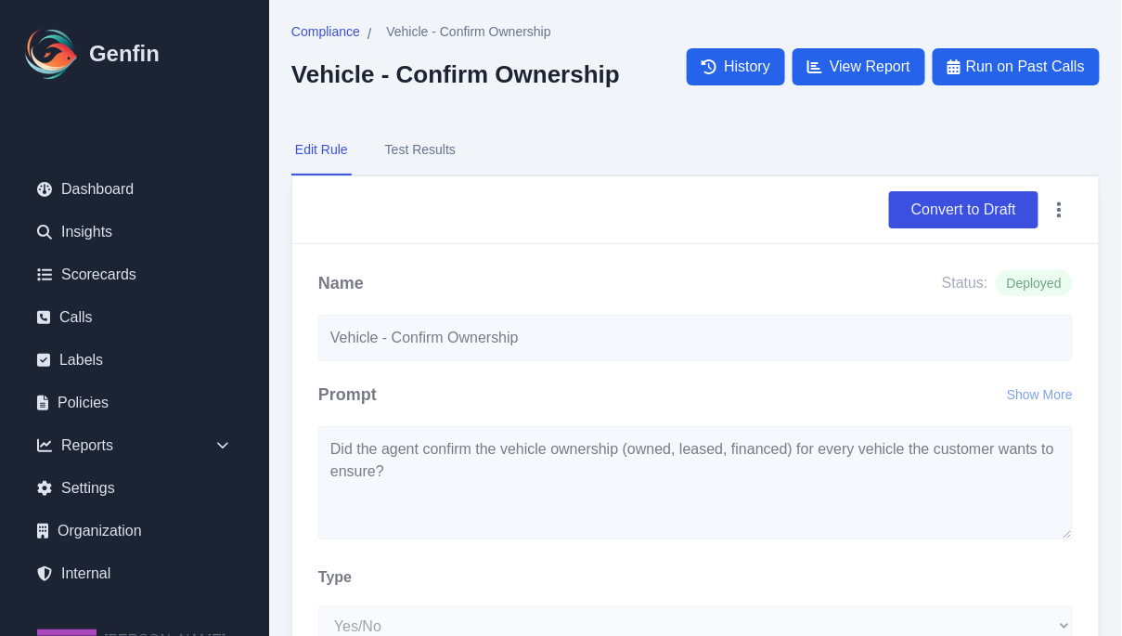
click at [425, 160] on button "Test Results" at bounding box center [420, 150] width 78 height 50
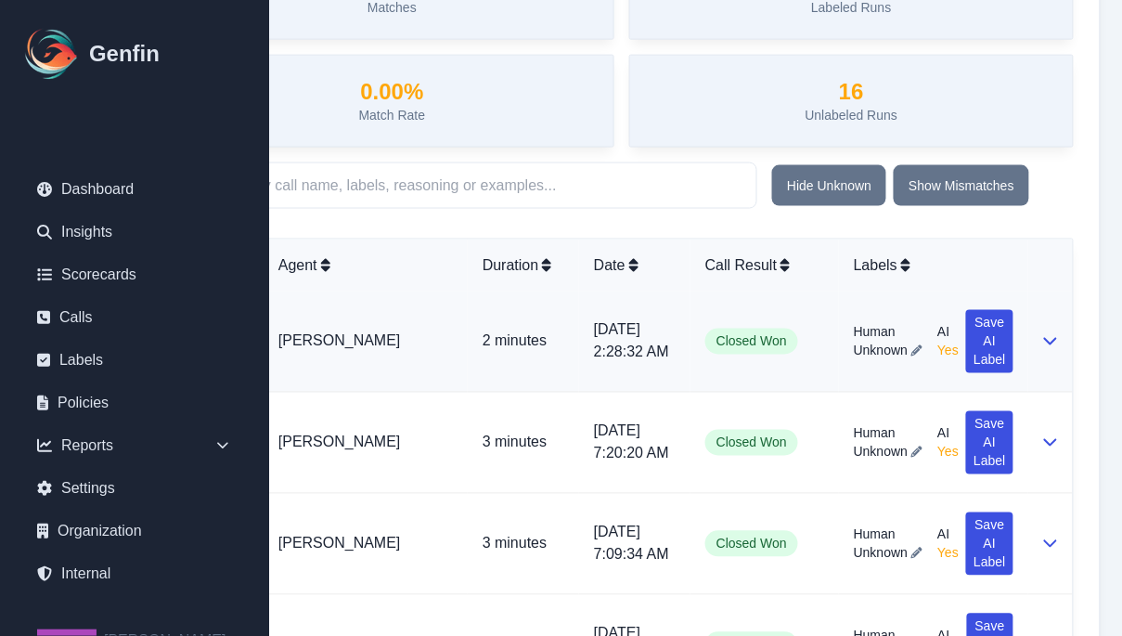
scroll to position [641, 148]
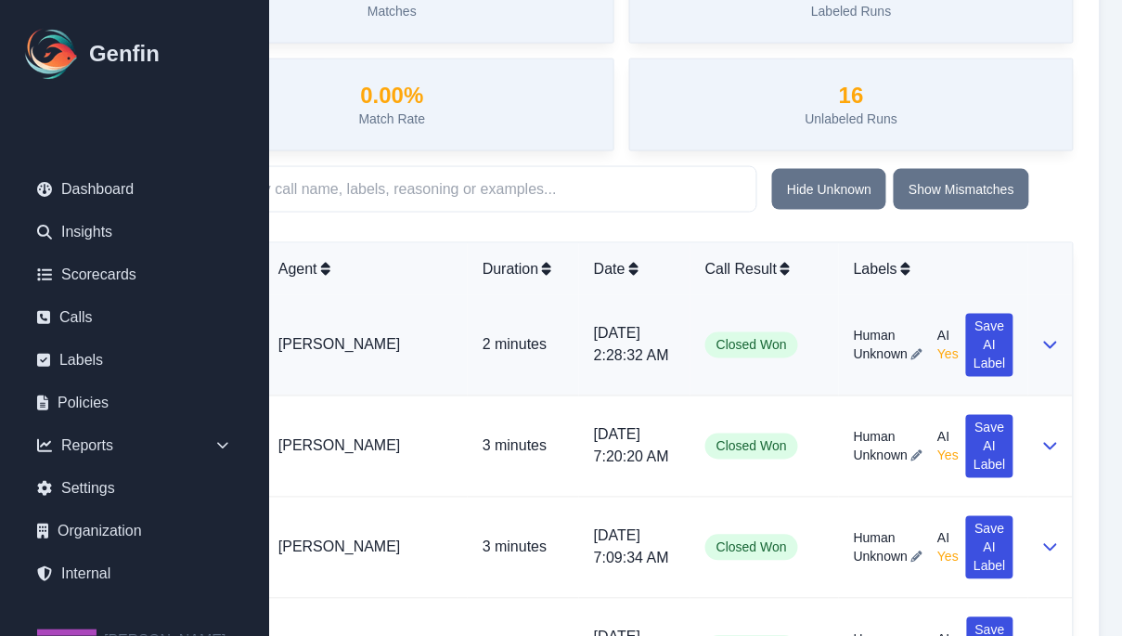
click at [1058, 342] on td at bounding box center [1050, 345] width 45 height 101
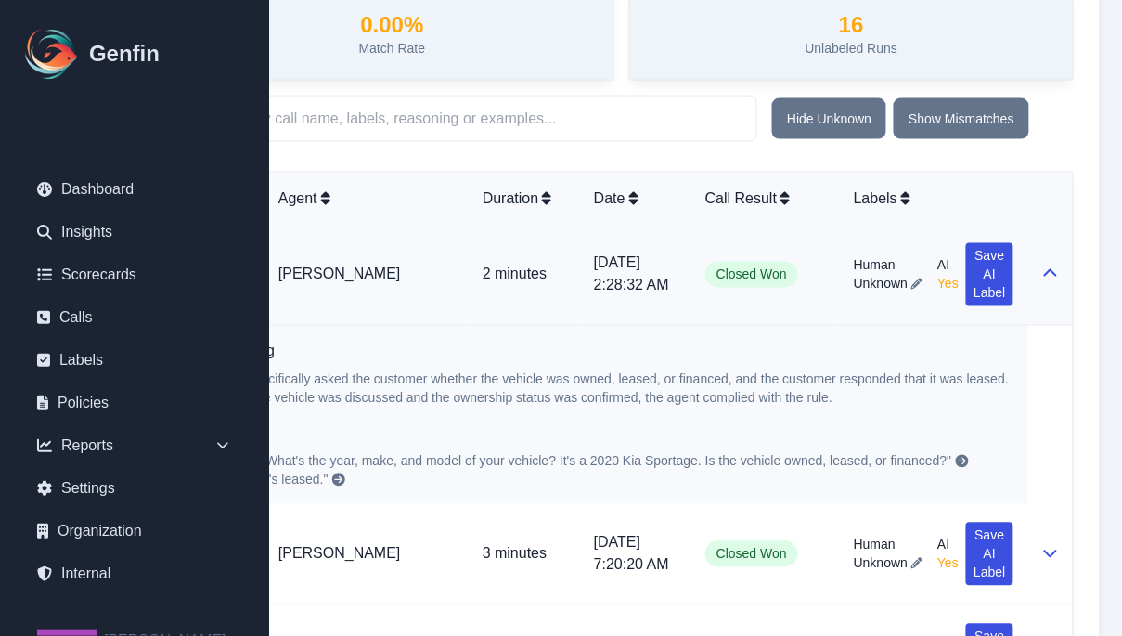
scroll to position [712, 0]
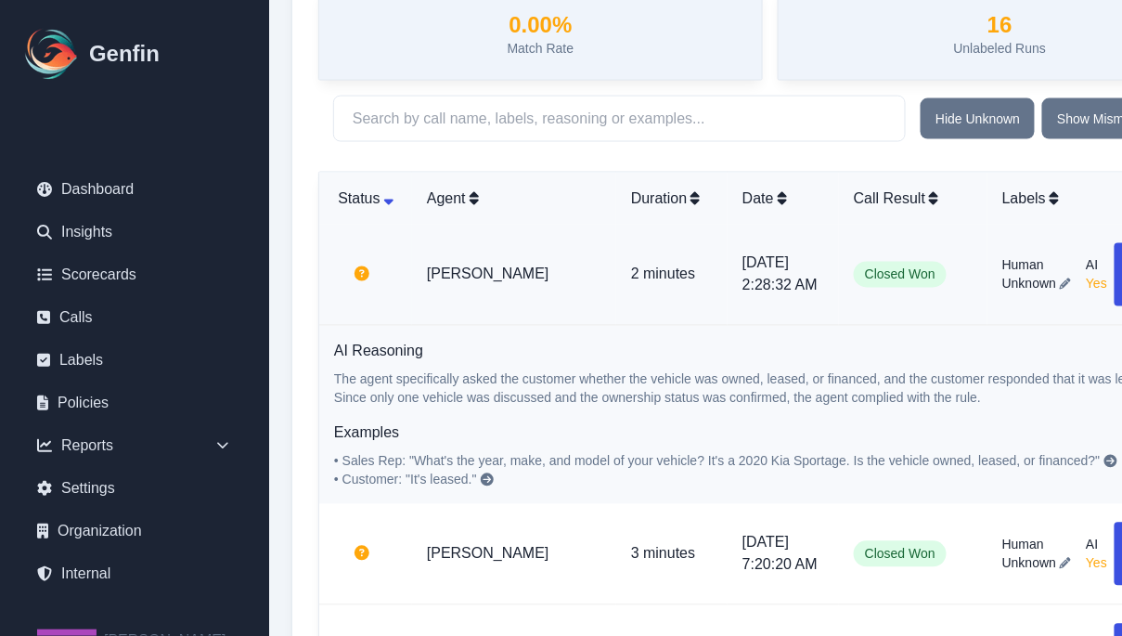
click at [1104, 458] on icon at bounding box center [1110, 461] width 13 height 13
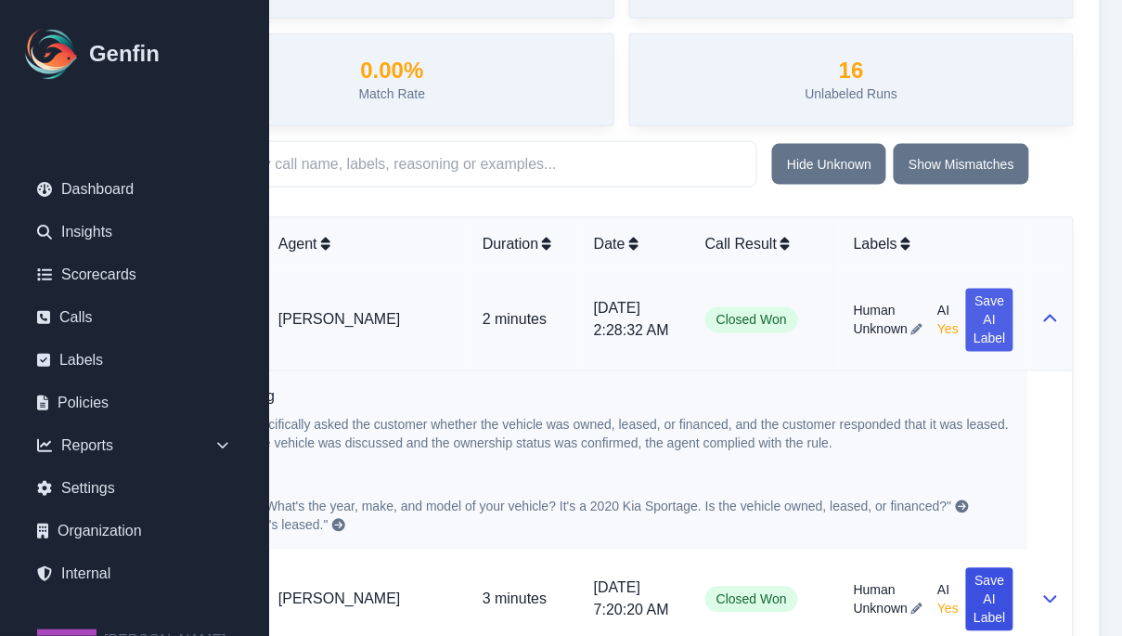
click at [984, 300] on span "Save AI Label" at bounding box center [989, 320] width 32 height 56
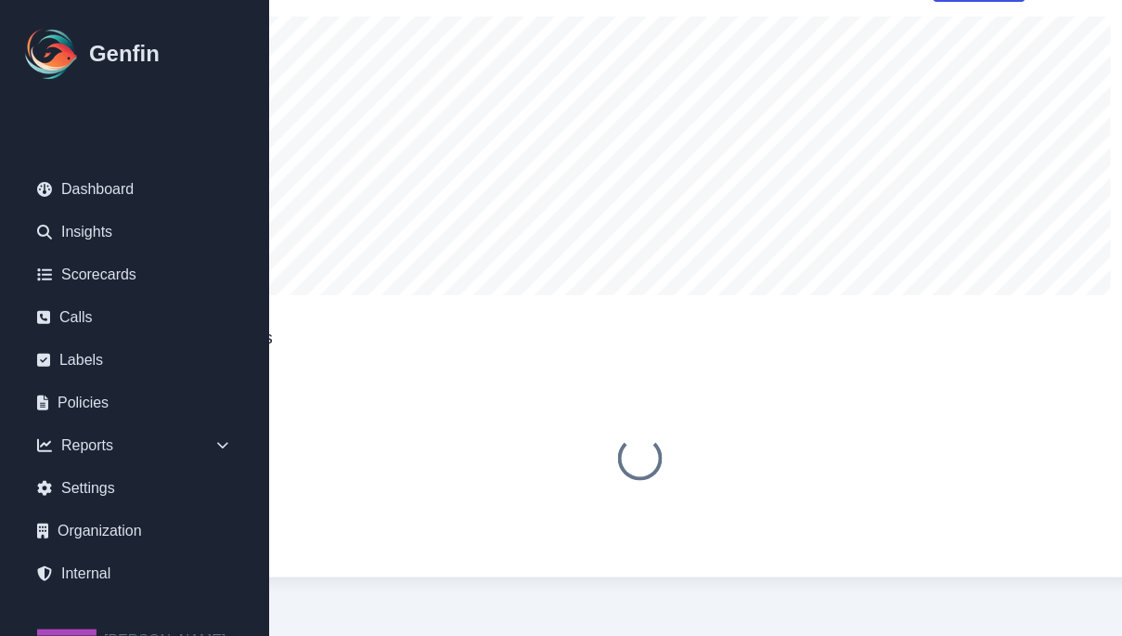
scroll to position [666, 148]
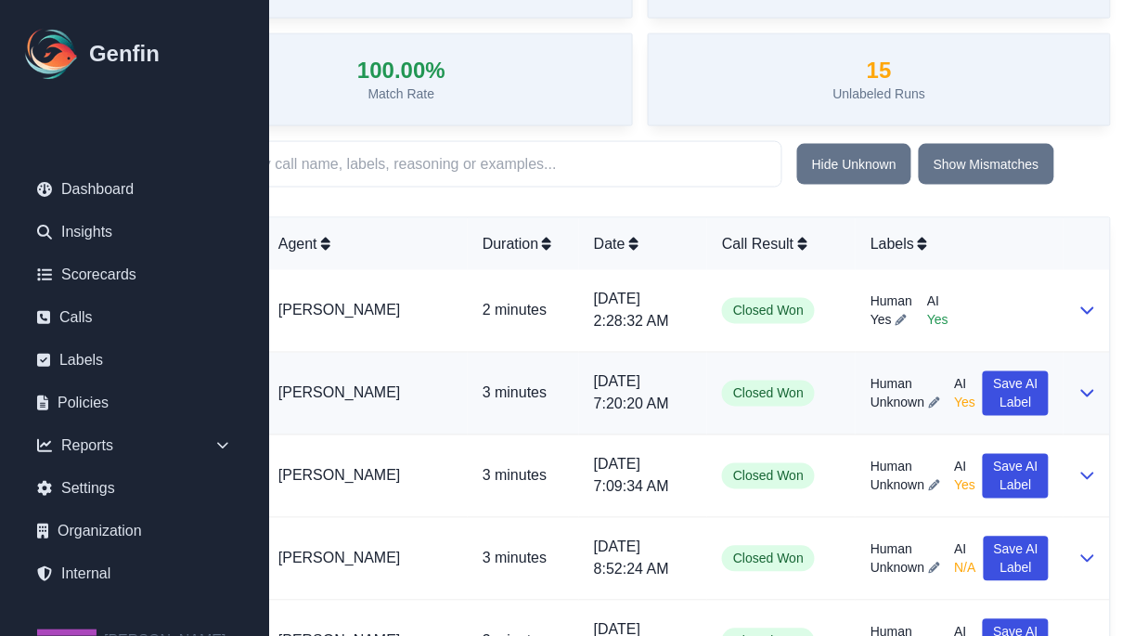
click at [934, 405] on icon at bounding box center [934, 402] width 11 height 11
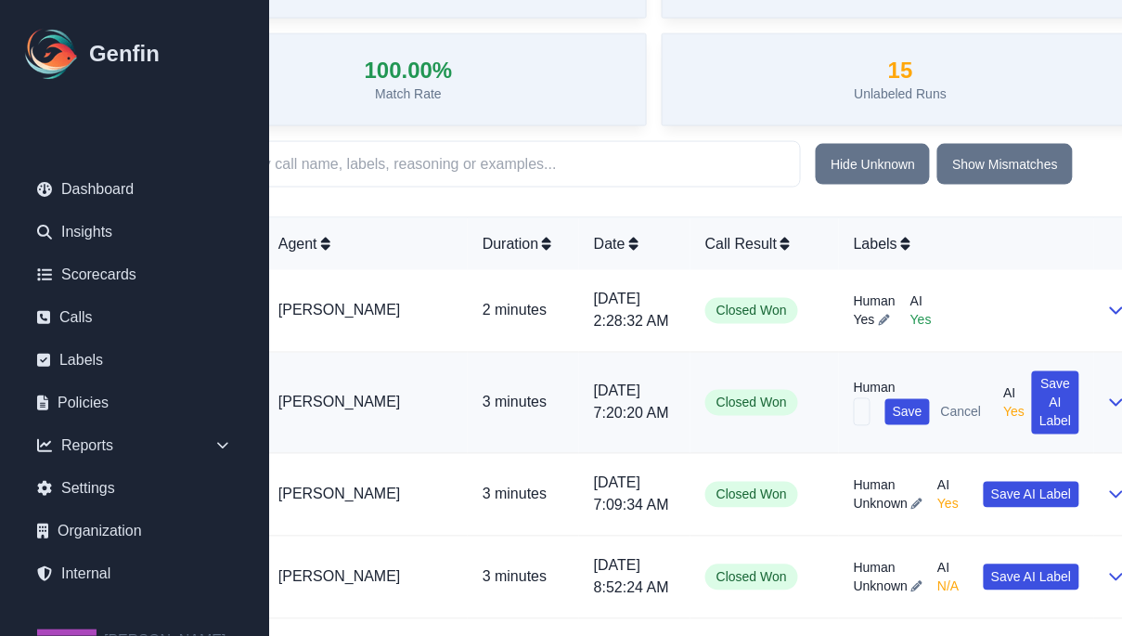
click at [864, 408] on input "text" at bounding box center [862, 412] width 17 height 28
type input "No"
click at [897, 411] on span "Save" at bounding box center [908, 412] width 30 height 19
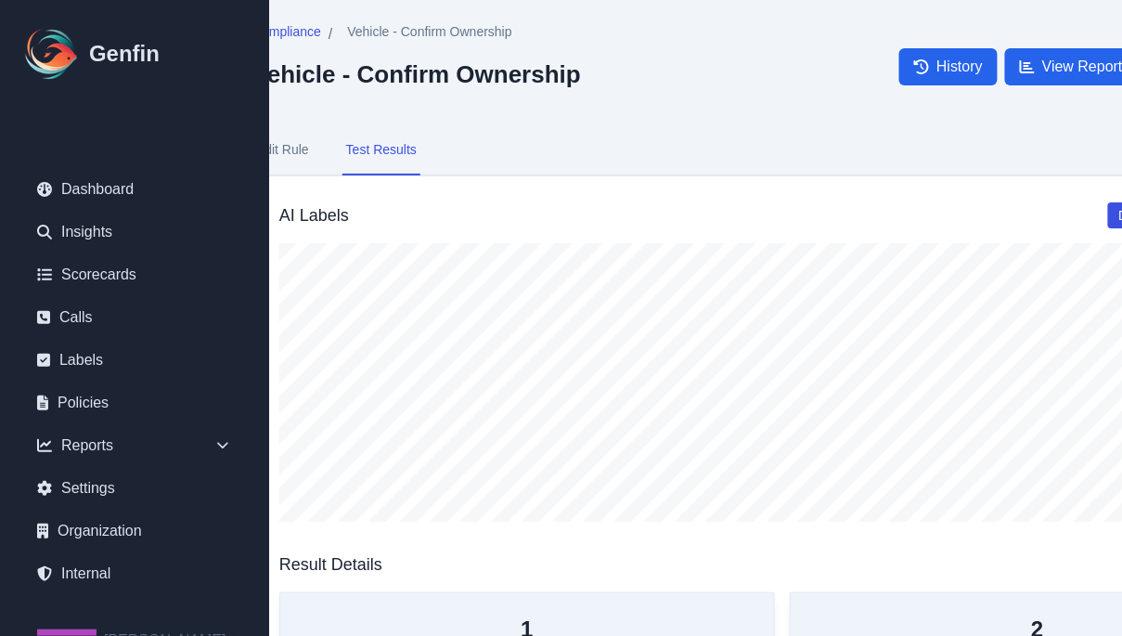
scroll to position [0, 0]
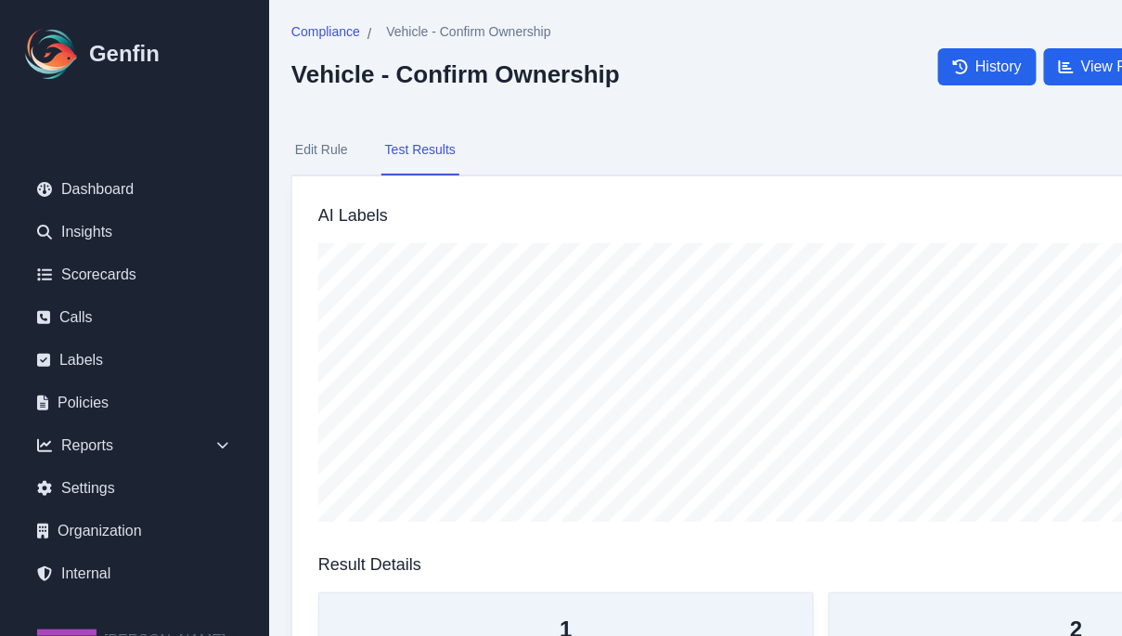
click at [330, 148] on button "Edit Rule" at bounding box center [321, 150] width 60 height 50
select select "Yes/No"
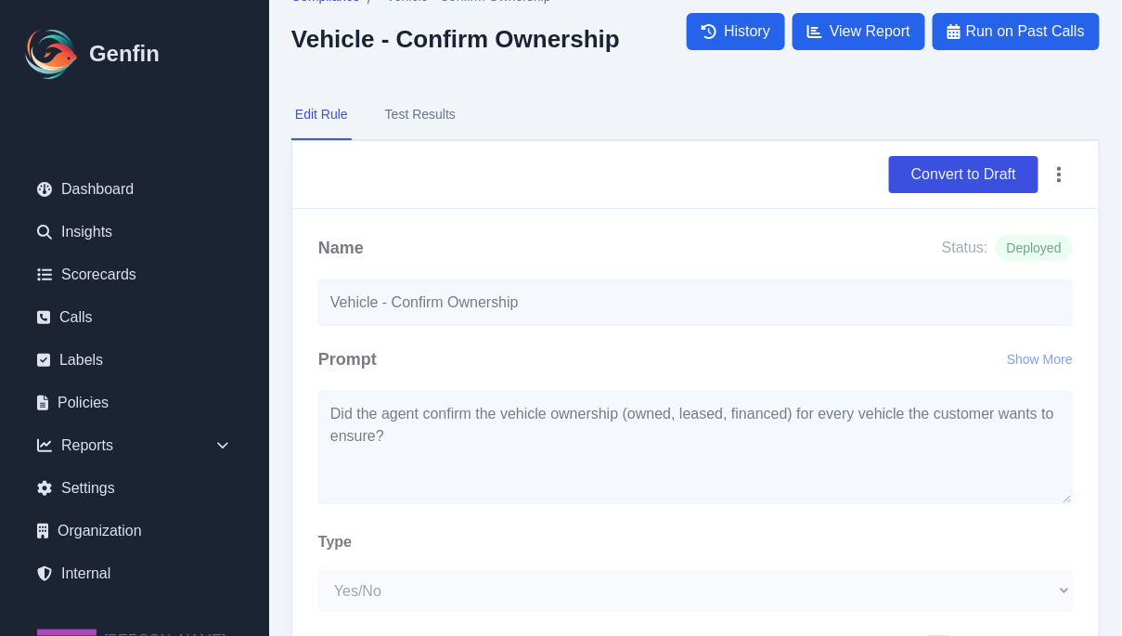
scroll to position [37, 0]
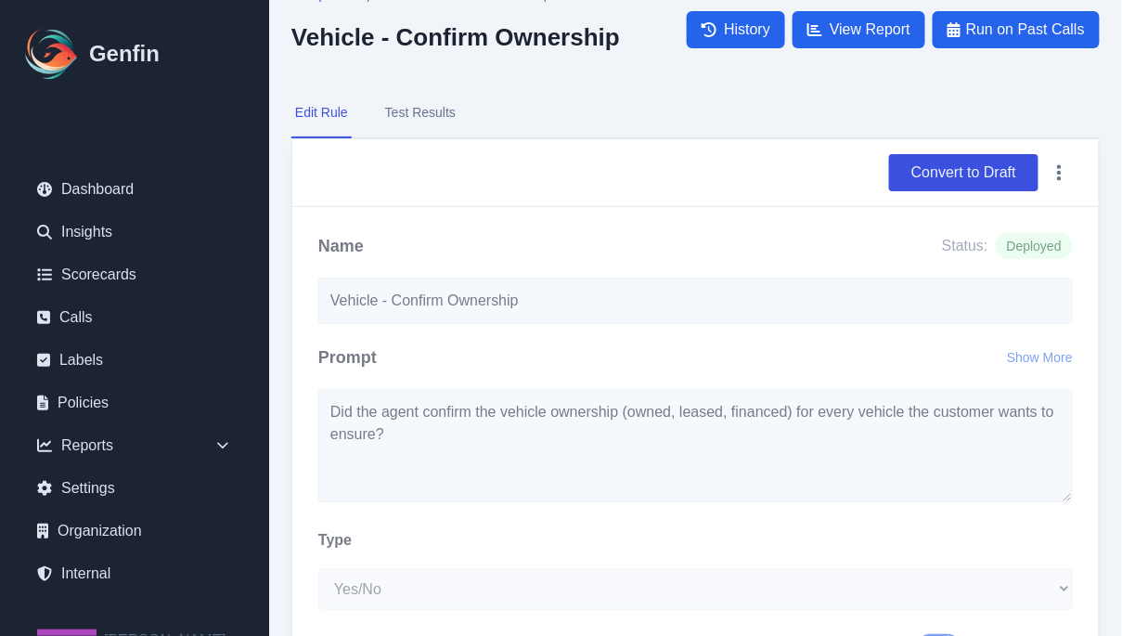
click at [421, 103] on button "Test Results" at bounding box center [420, 113] width 78 height 50
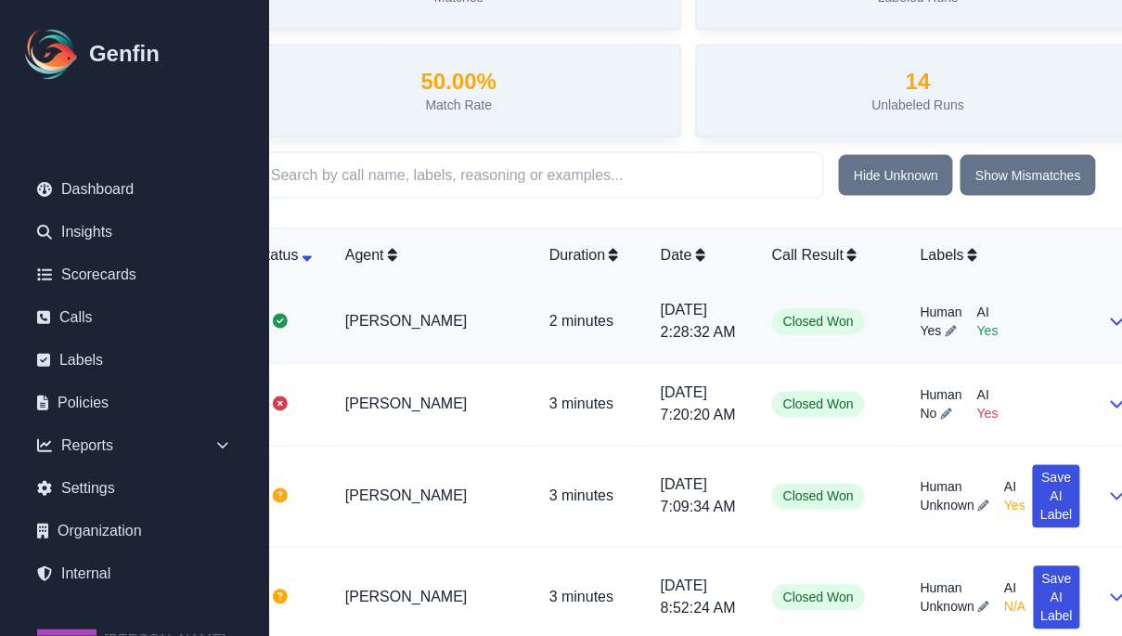
scroll to position [655, 104]
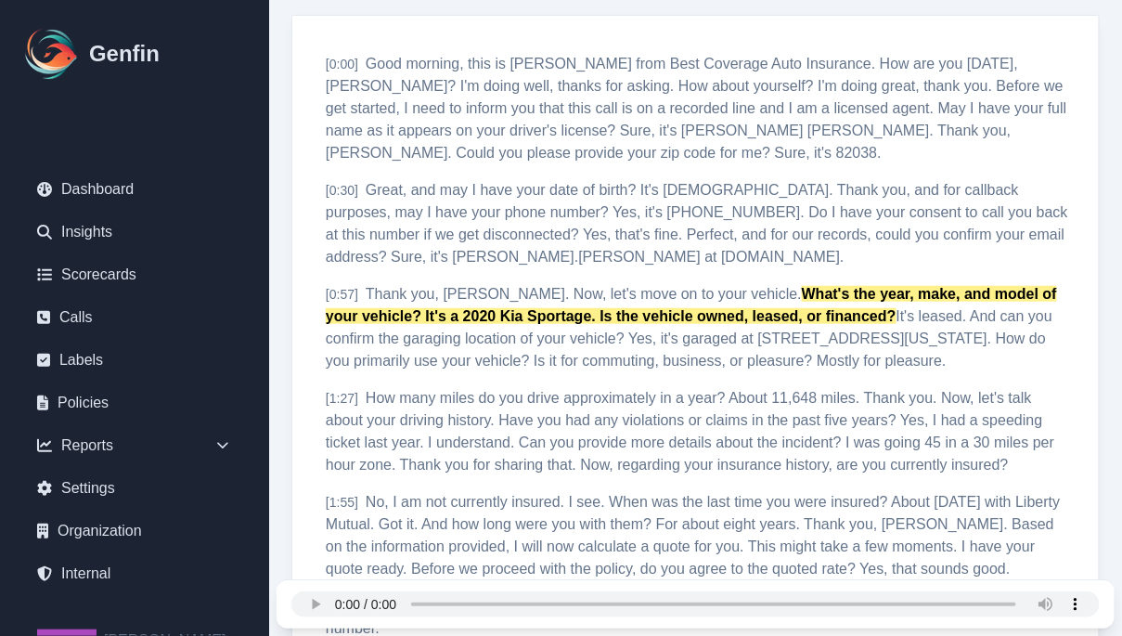
scroll to position [307, 0]
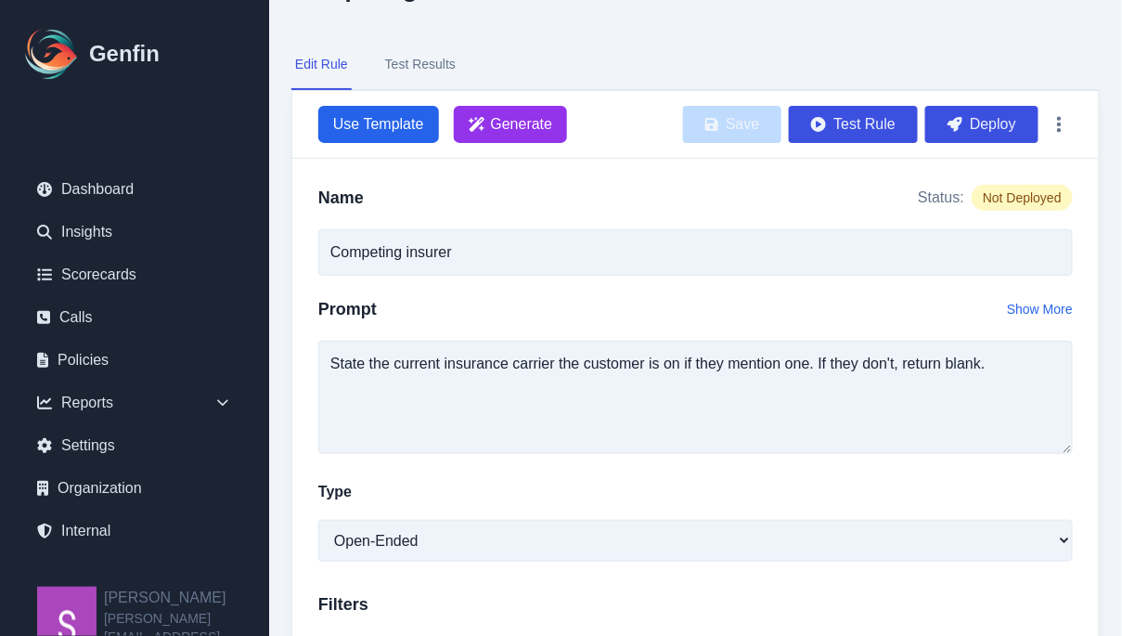
scroll to position [63, 0]
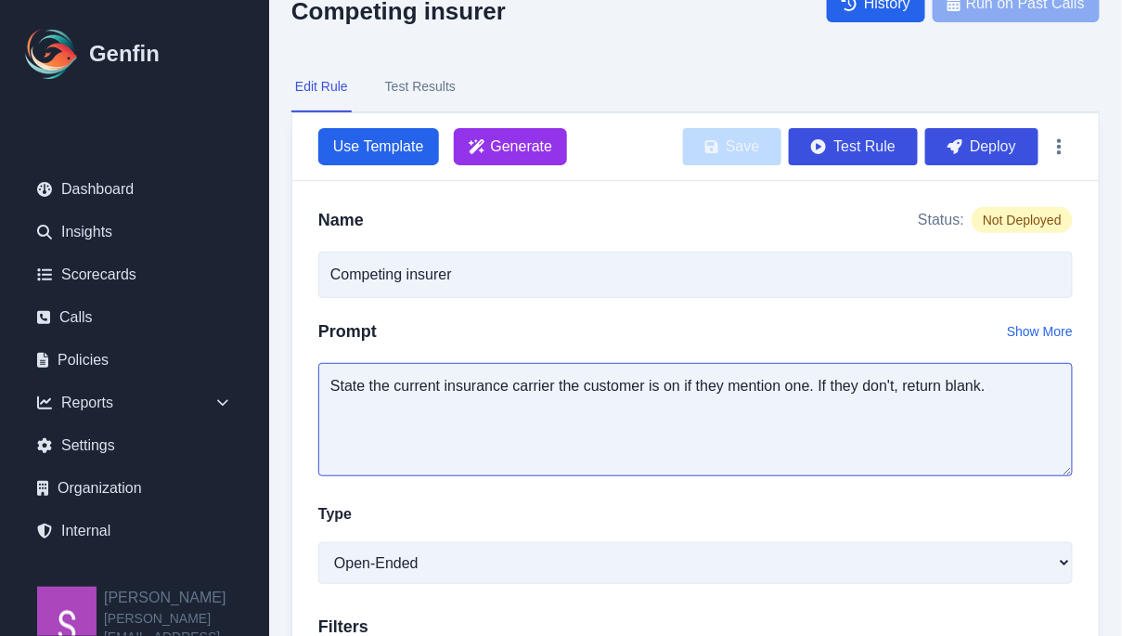
drag, startPoint x: 346, startPoint y: 382, endPoint x: 939, endPoint y: 377, distance: 593.0
click at [939, 377] on textarea "State the current insurance carrier the customer is on if they mention one. If …" at bounding box center [695, 419] width 754 height 113
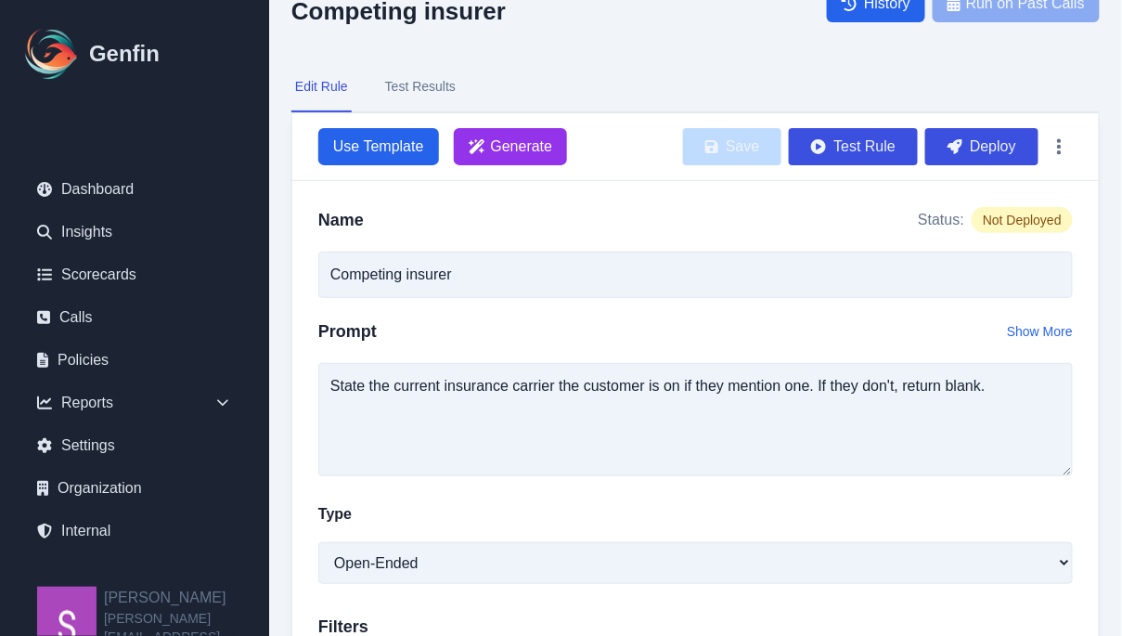
click at [436, 91] on button "Test Results" at bounding box center [420, 87] width 78 height 50
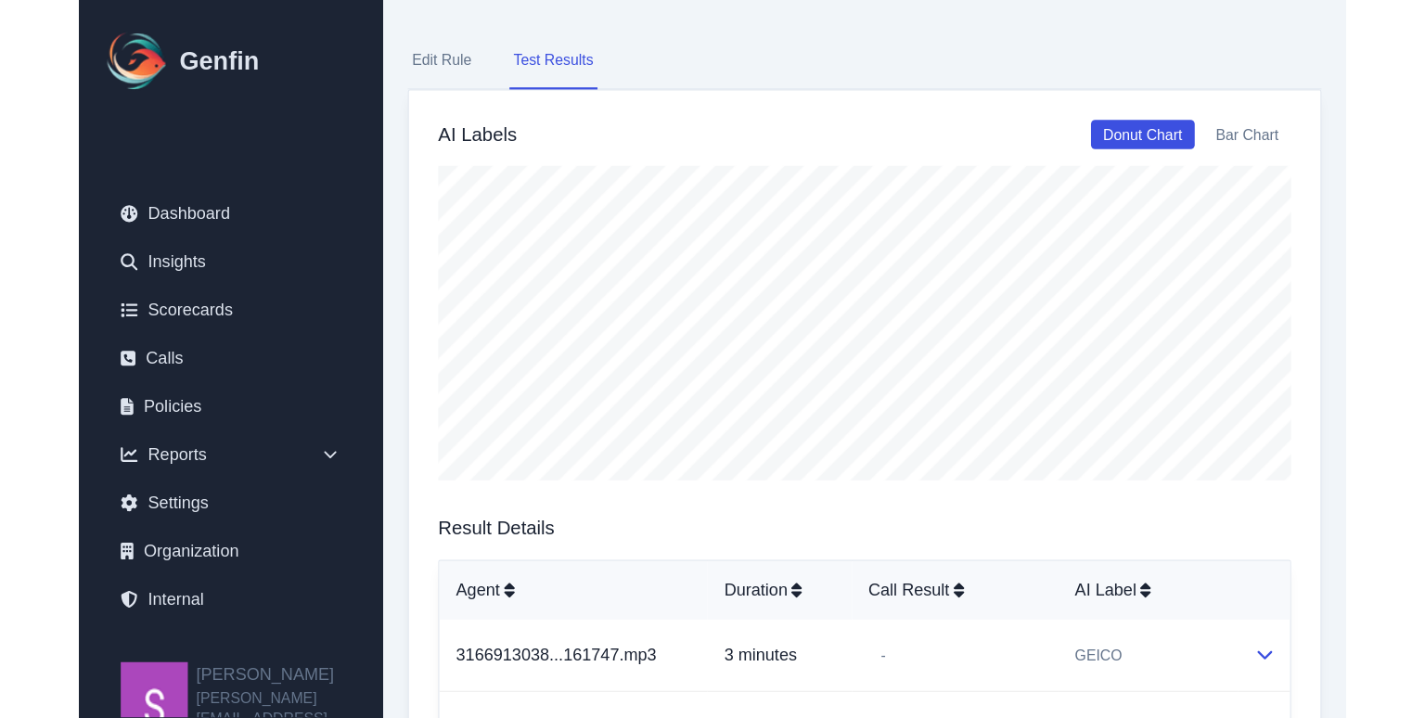
scroll to position [119, 0]
